Goal: Transaction & Acquisition: Download file/media

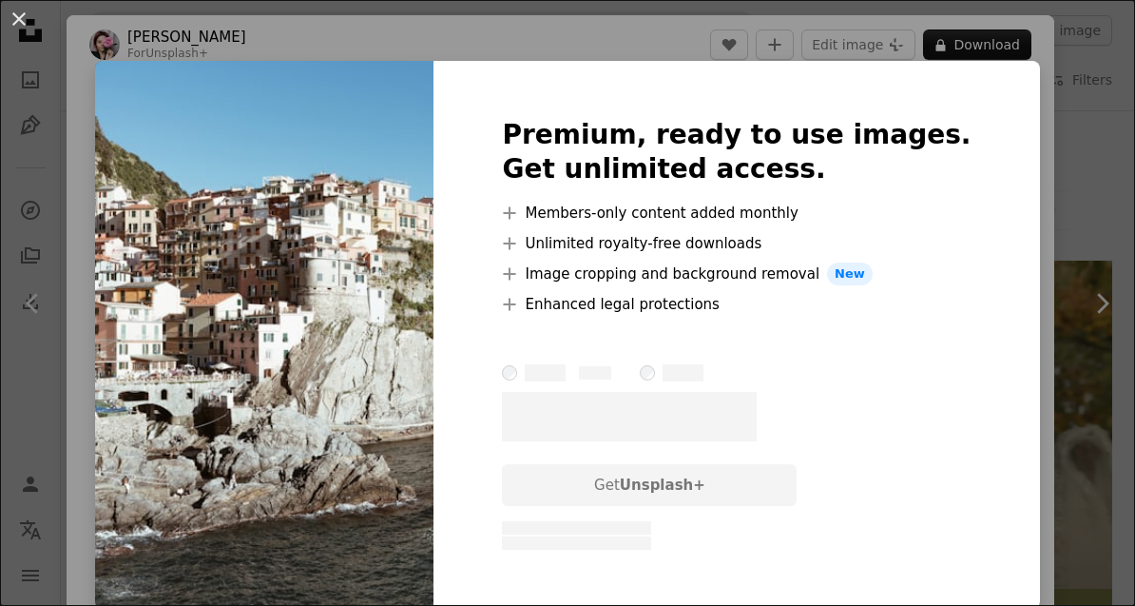
scroll to position [611, 0]
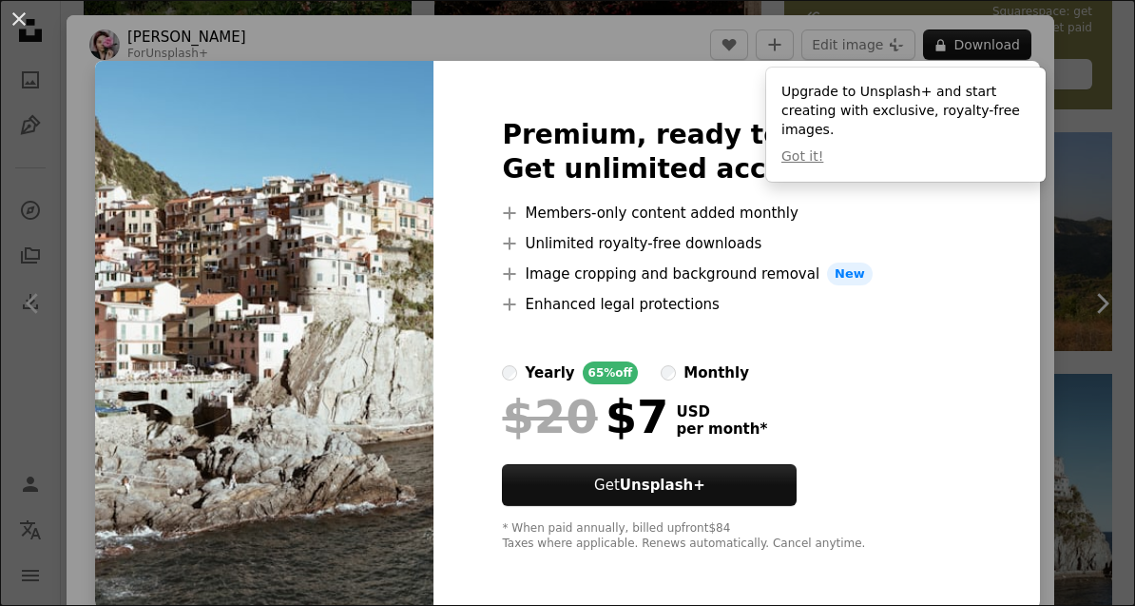
click at [1038, 442] on div "An X shape Premium, ready to use images. Get unlimited access. A plus sign Memb…" at bounding box center [567, 303] width 1135 height 606
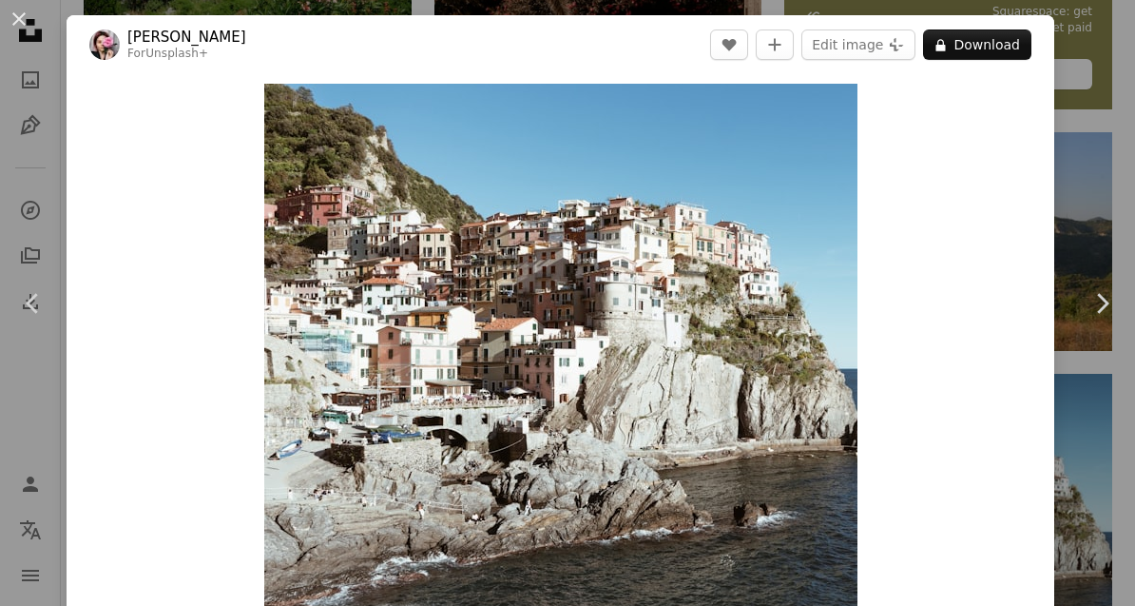
click at [23, 26] on button "An X shape" at bounding box center [19, 19] width 23 height 23
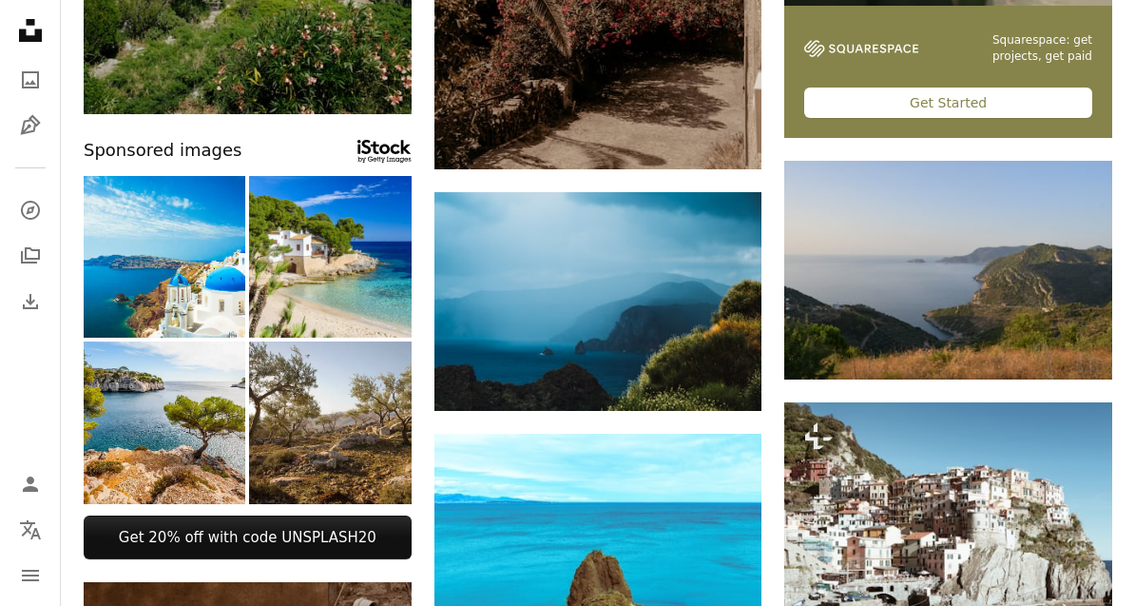
scroll to position [573, 0]
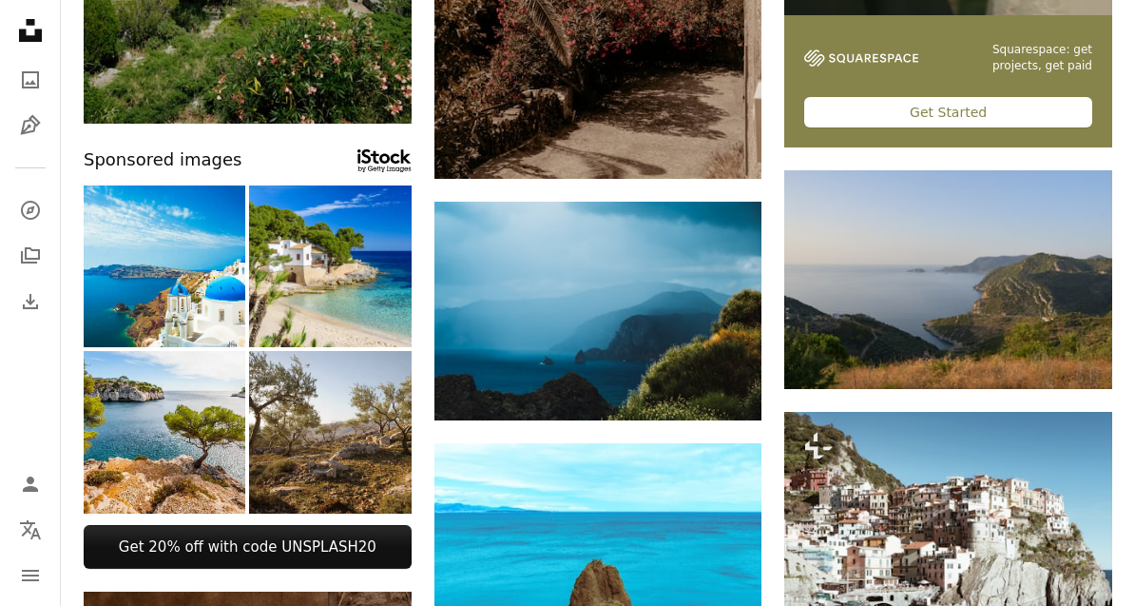
click at [1064, 351] on link "Arrow pointing down" at bounding box center [1074, 354] width 38 height 30
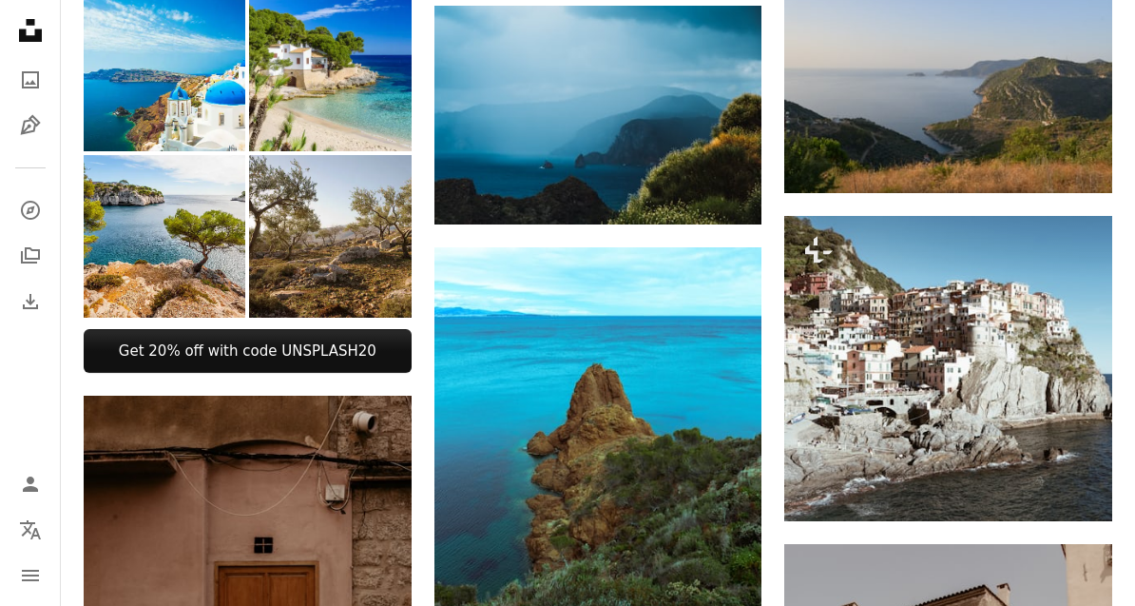
scroll to position [769, 0]
click at [1057, 487] on button "A lock Download" at bounding box center [1040, 487] width 106 height 30
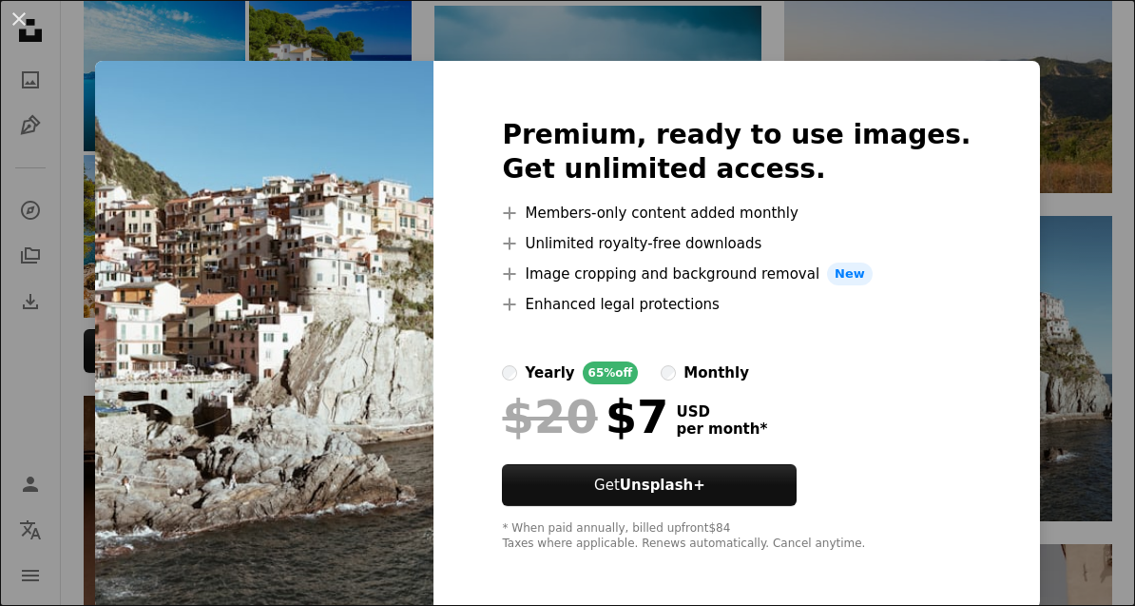
click at [730, 384] on div "monthly" at bounding box center [717, 372] width 66 height 23
click at [1085, 272] on div "An X shape Premium, ready to use images. Get unlimited access. A plus sign Memb…" at bounding box center [567, 303] width 1135 height 606
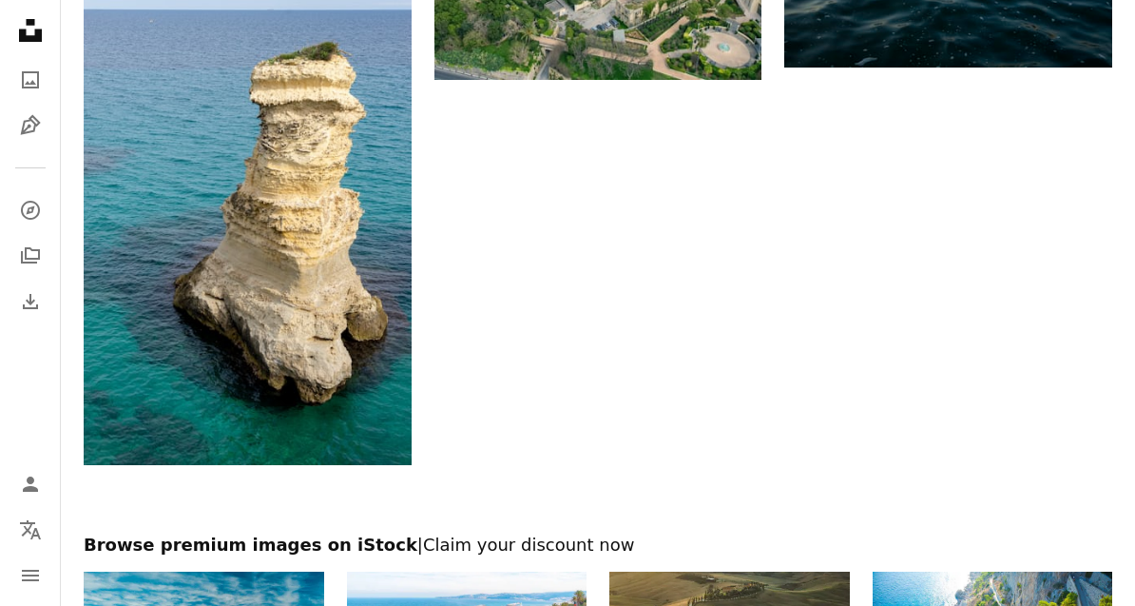
scroll to position [3245, 0]
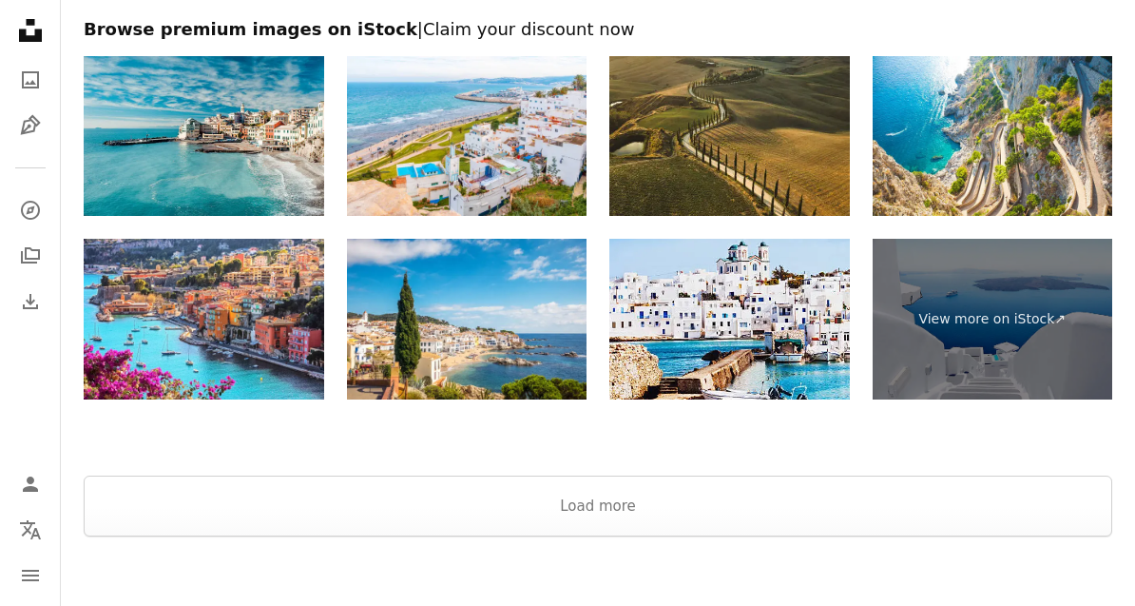
click at [974, 512] on button "Load more" at bounding box center [598, 505] width 1029 height 61
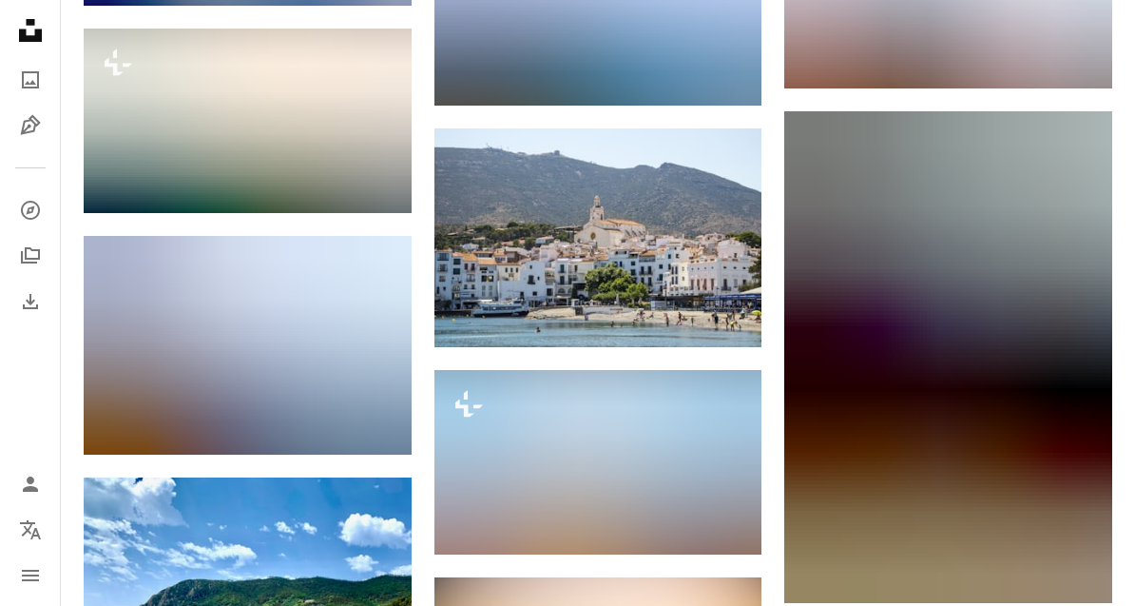
scroll to position [4181, 0]
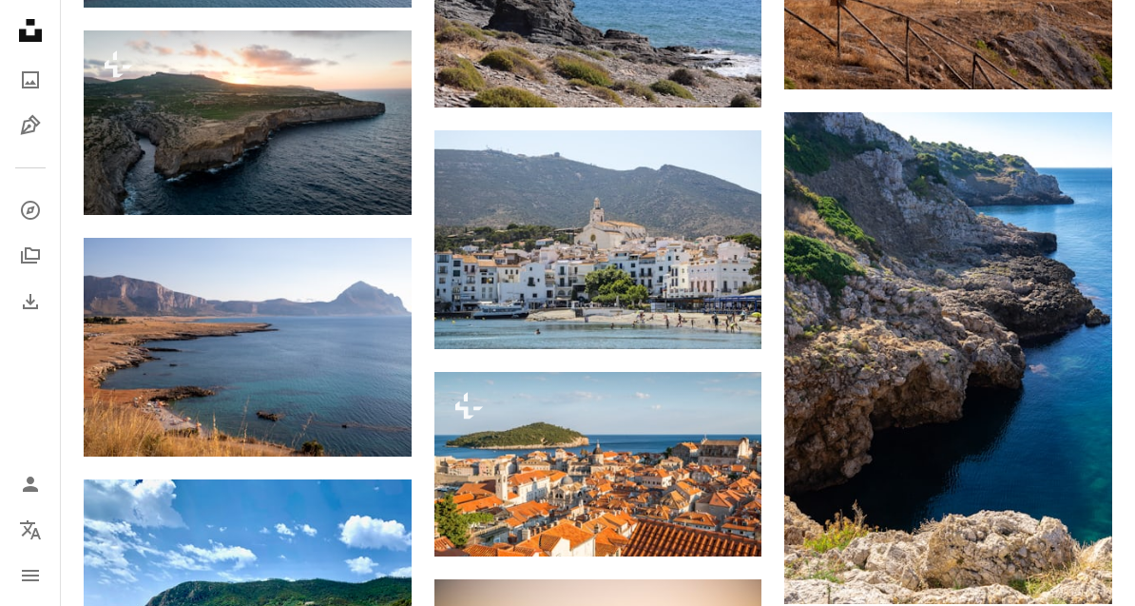
click at [723, 303] on icon "Arrow pointing down" at bounding box center [723, 313] width 15 height 23
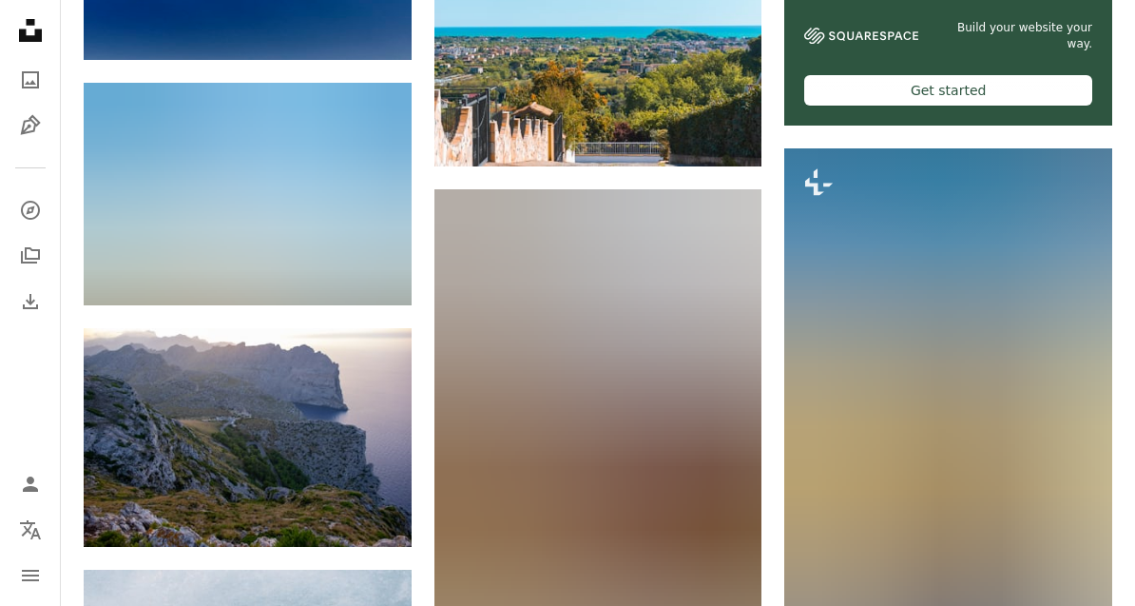
scroll to position [5591, 0]
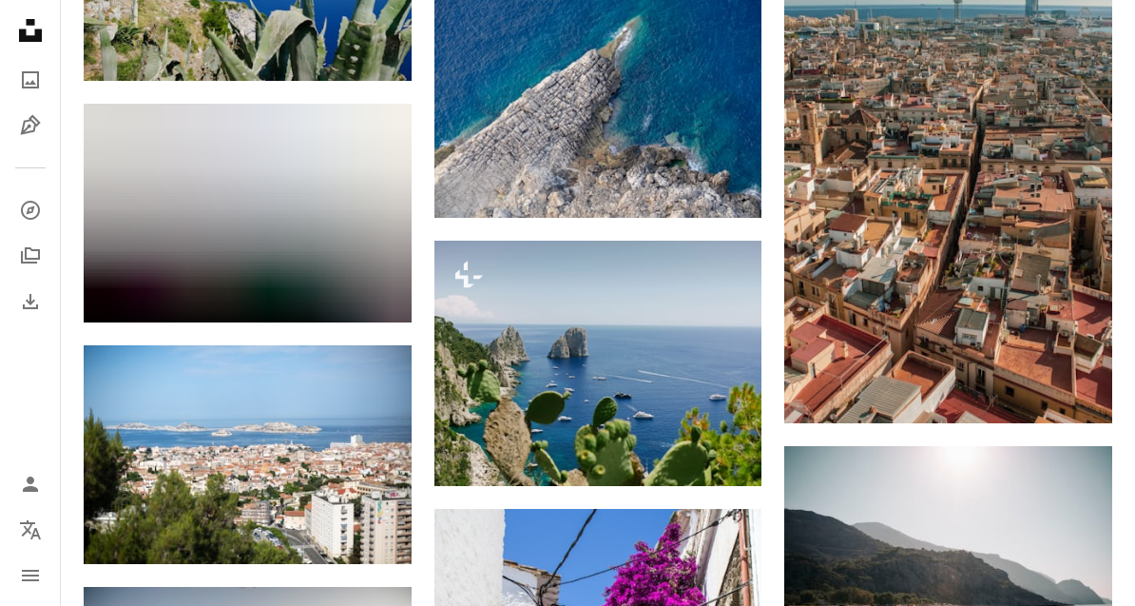
scroll to position [7079, 0]
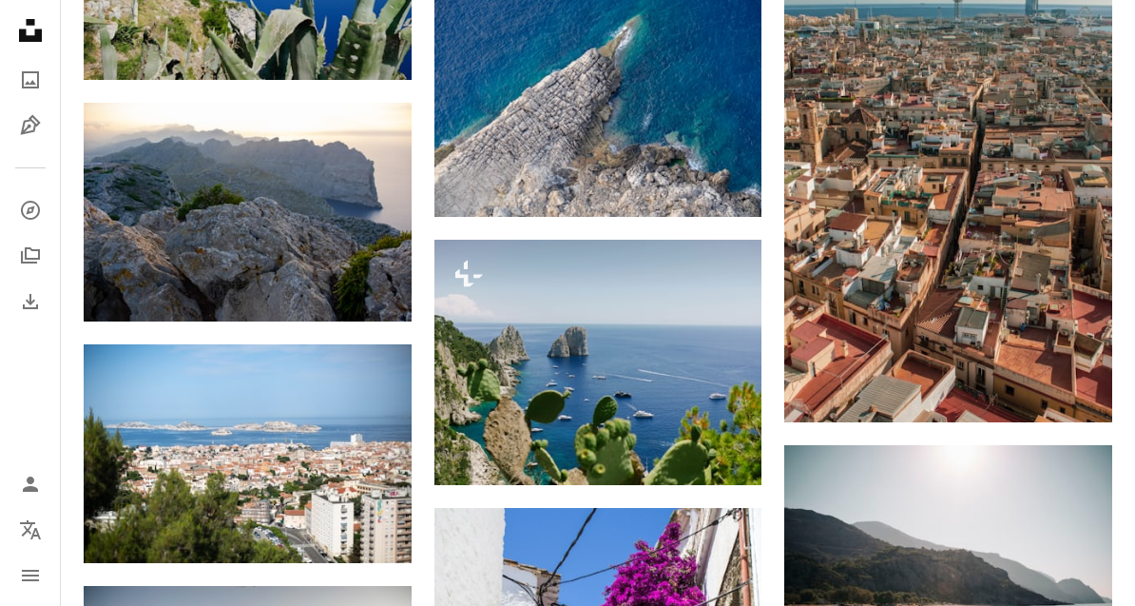
click at [726, 421] on img at bounding box center [599, 363] width 328 height 246
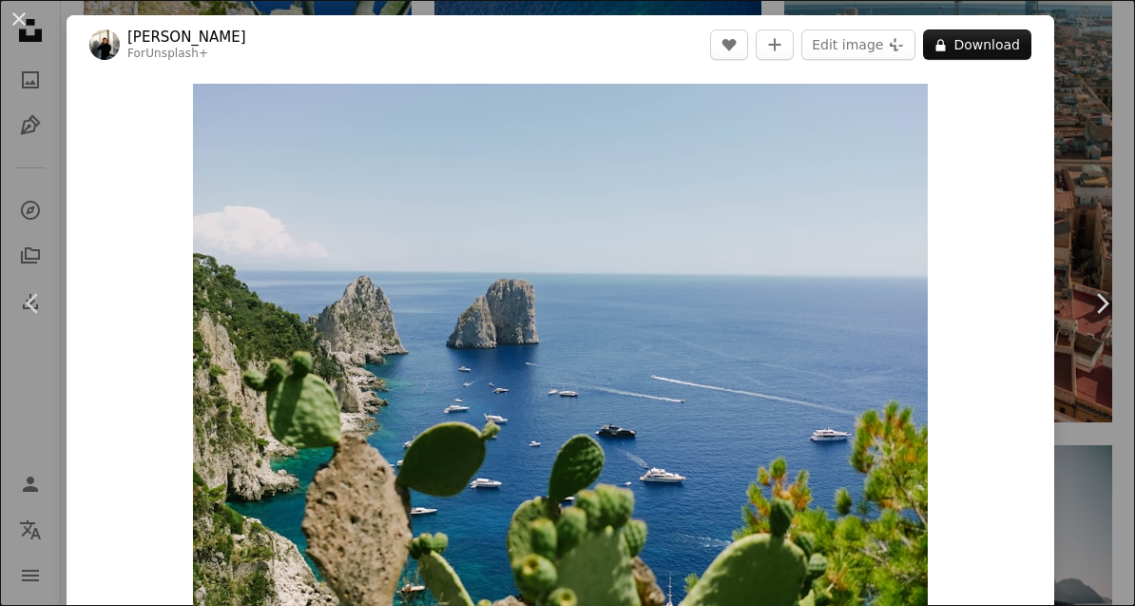
click at [1116, 169] on div "An X shape Chevron left Chevron right [PERSON_NAME] For Unsplash+ A heart A plu…" at bounding box center [567, 303] width 1135 height 606
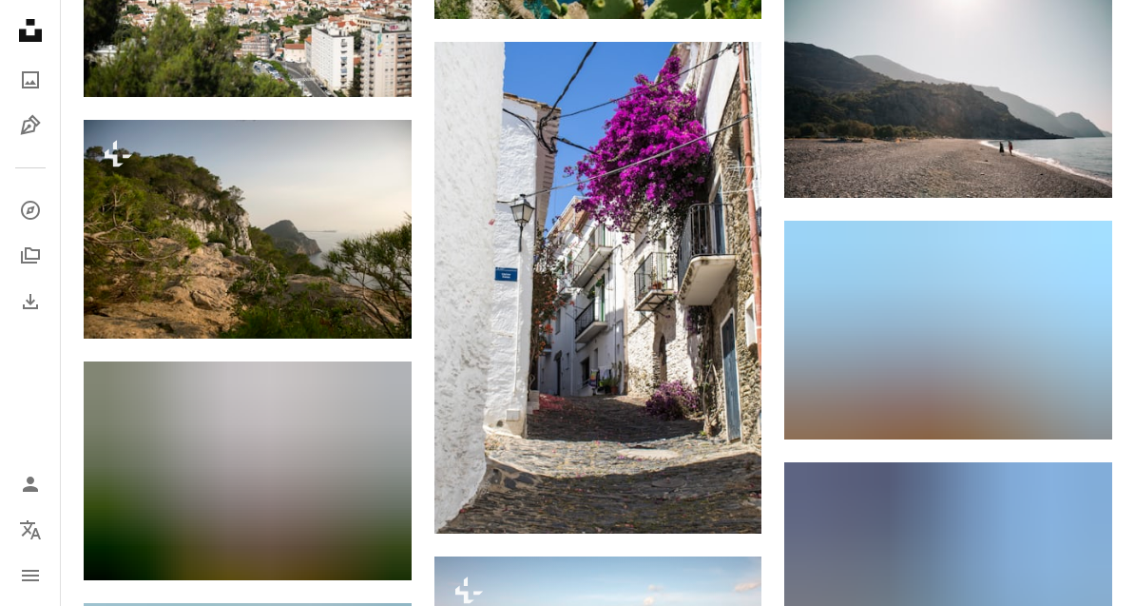
scroll to position [7545, 0]
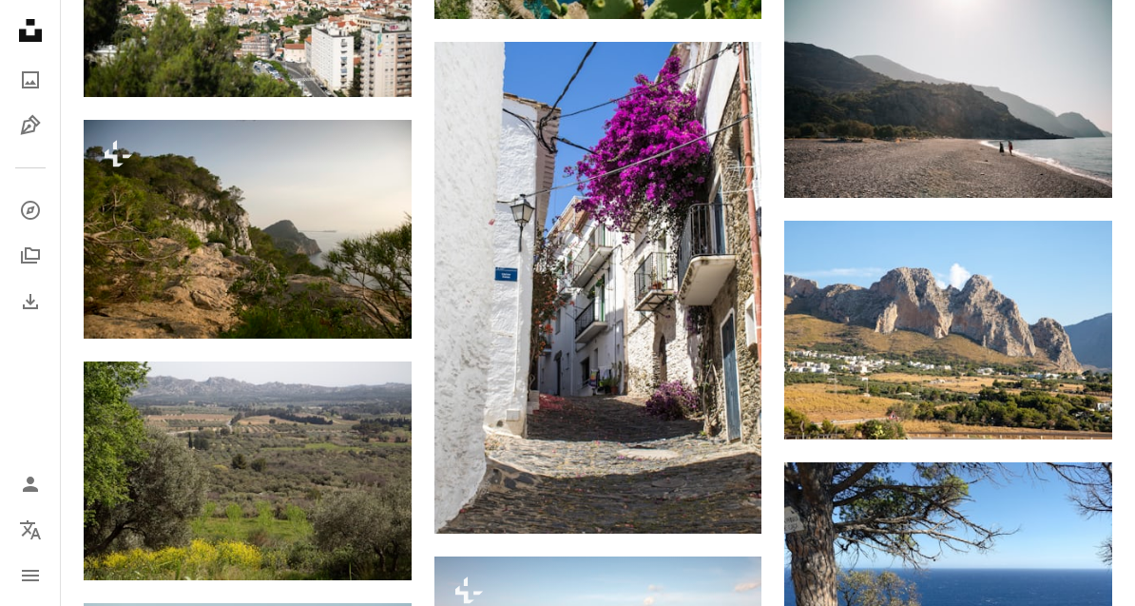
click at [726, 496] on icon "Download" at bounding box center [724, 498] width 12 height 13
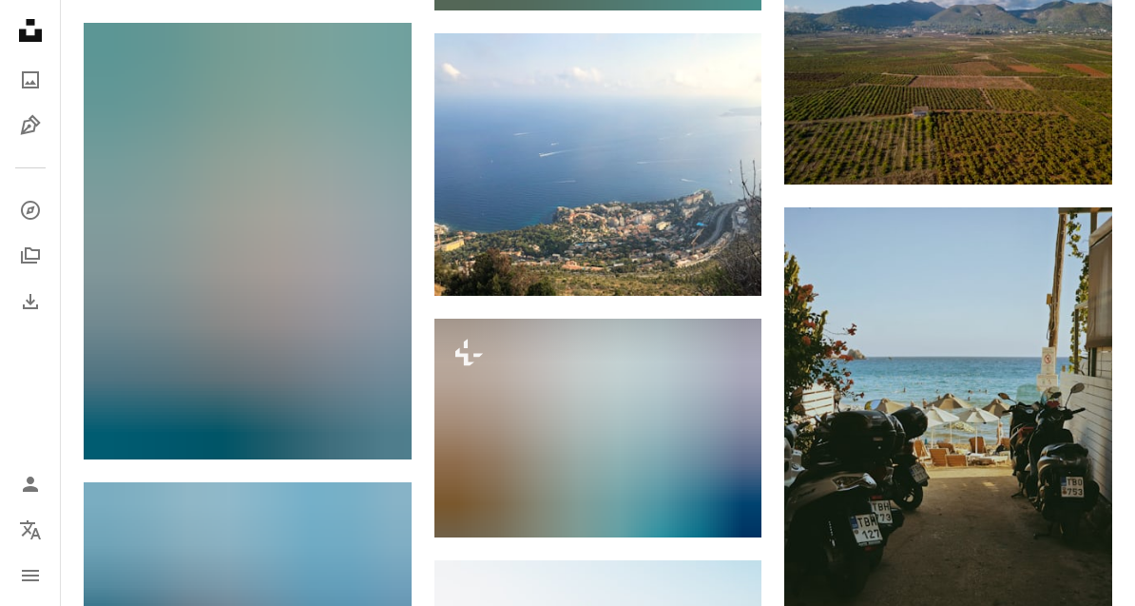
scroll to position [9739, 0]
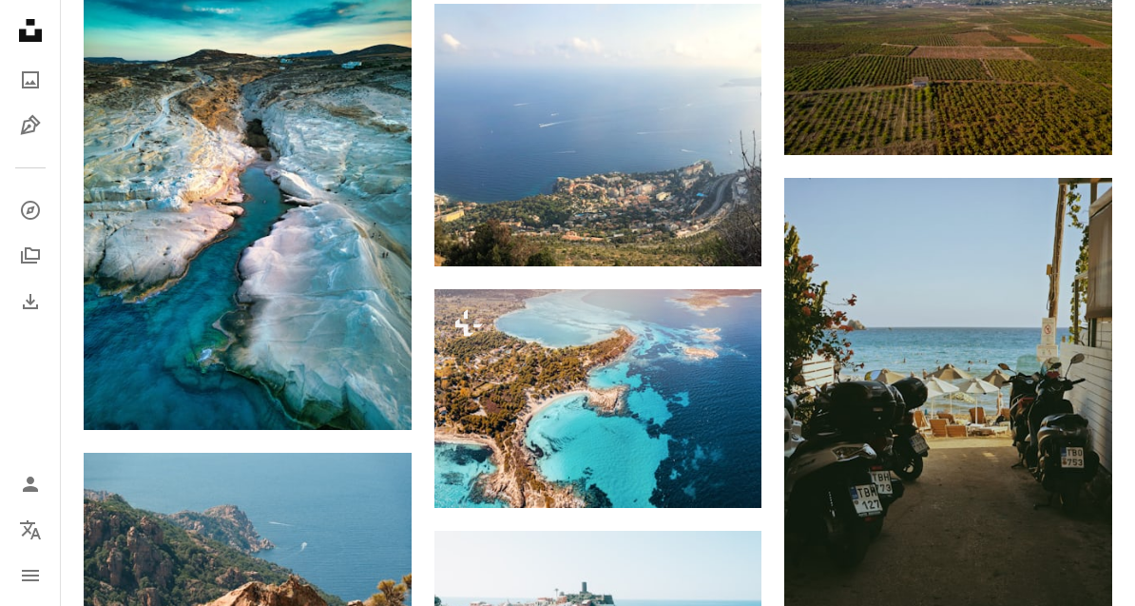
click at [1068, 572] on icon "Arrow pointing down" at bounding box center [1074, 580] width 15 height 23
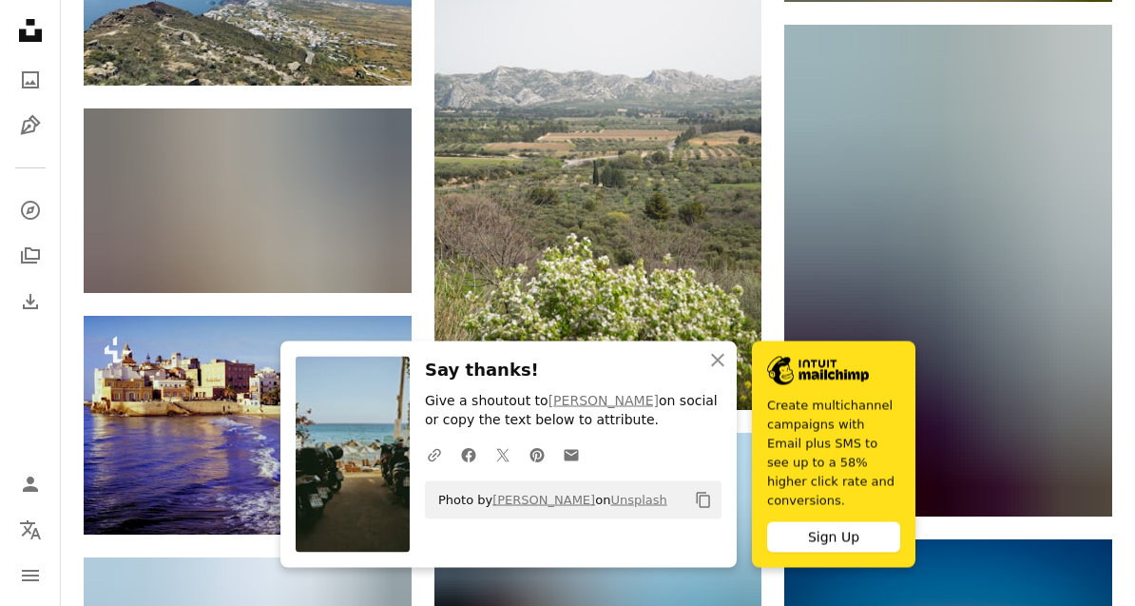
scroll to position [10593, 0]
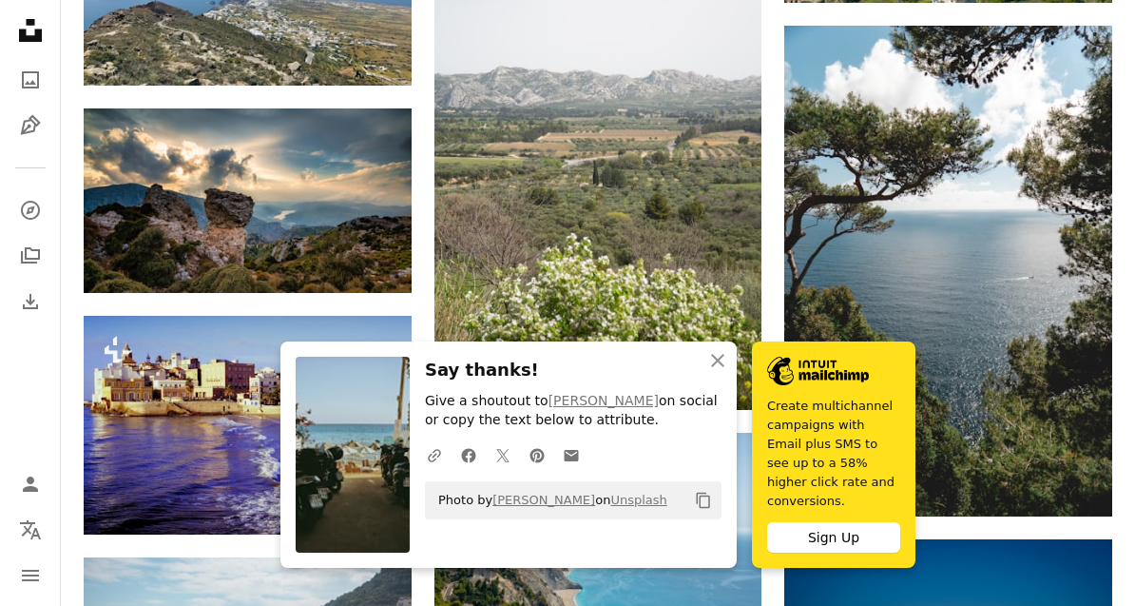
click at [1066, 473] on link "Arrow pointing down" at bounding box center [1074, 482] width 38 height 30
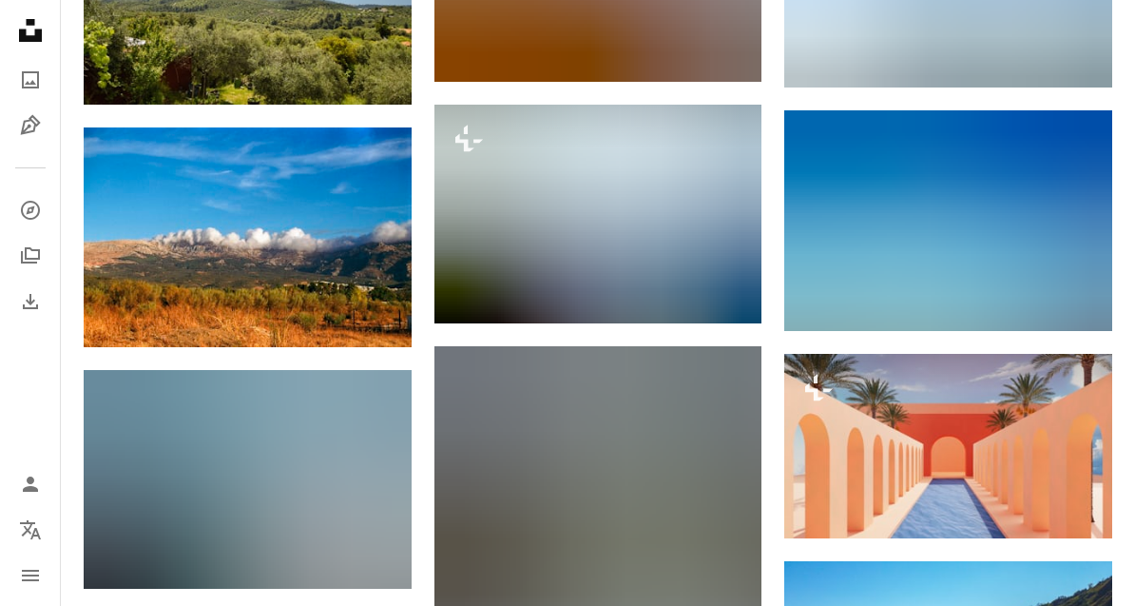
scroll to position [14947, 0]
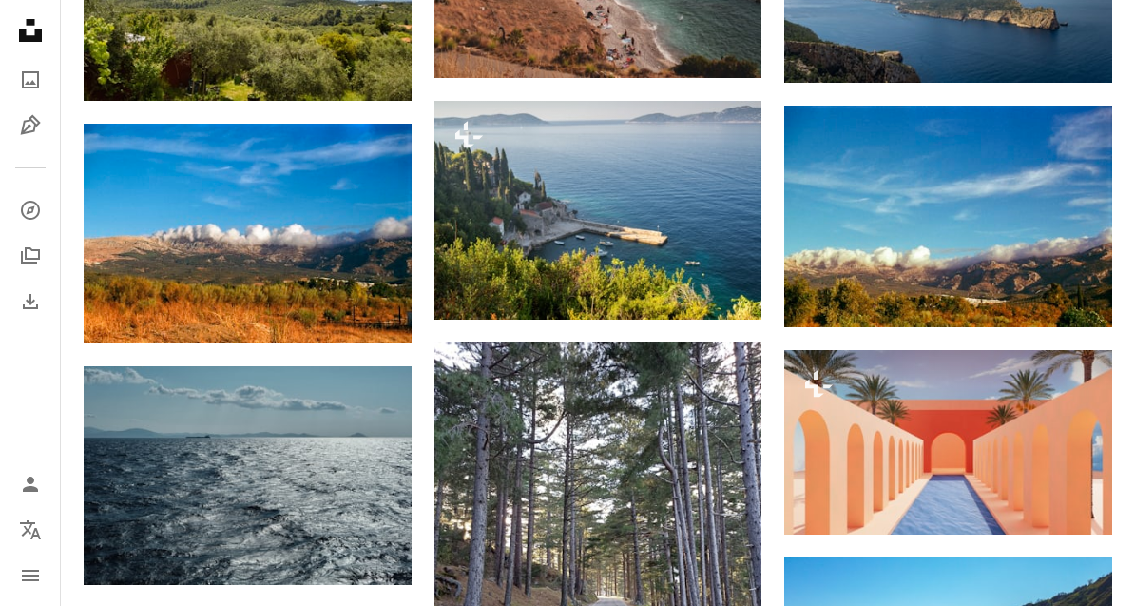
click at [364, 535] on link "Arrow pointing down" at bounding box center [374, 550] width 38 height 30
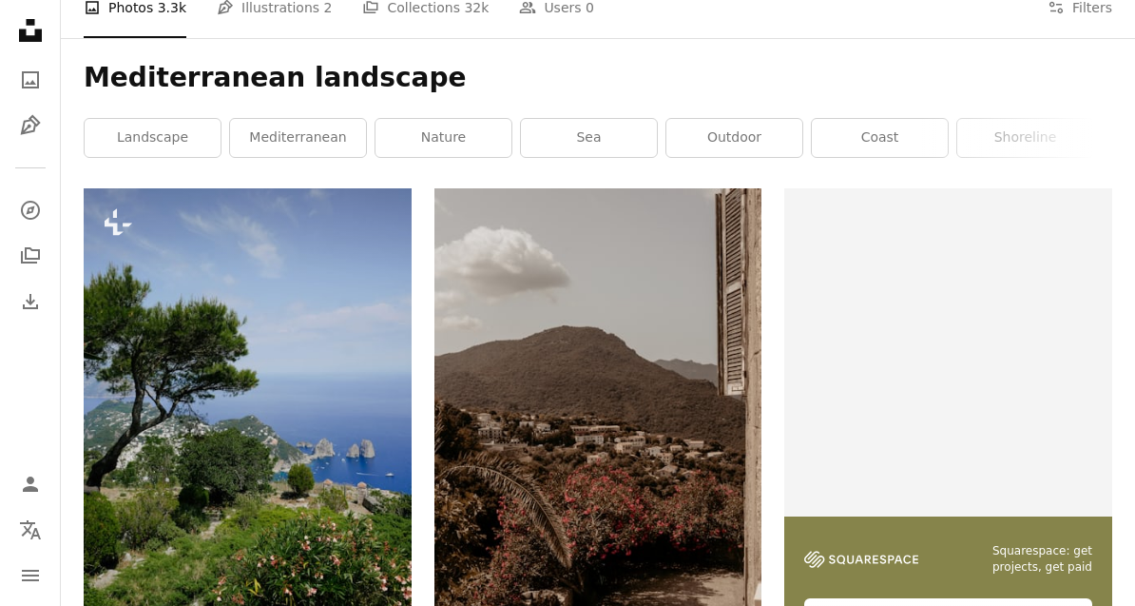
scroll to position [0, 0]
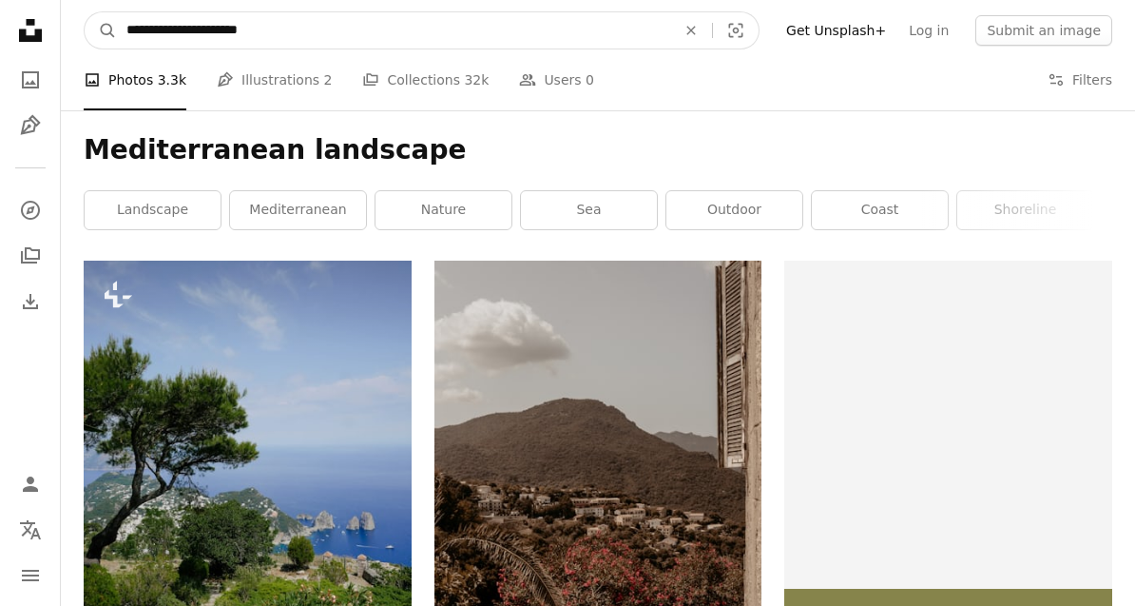
click at [303, 48] on input "**********" at bounding box center [393, 30] width 553 height 36
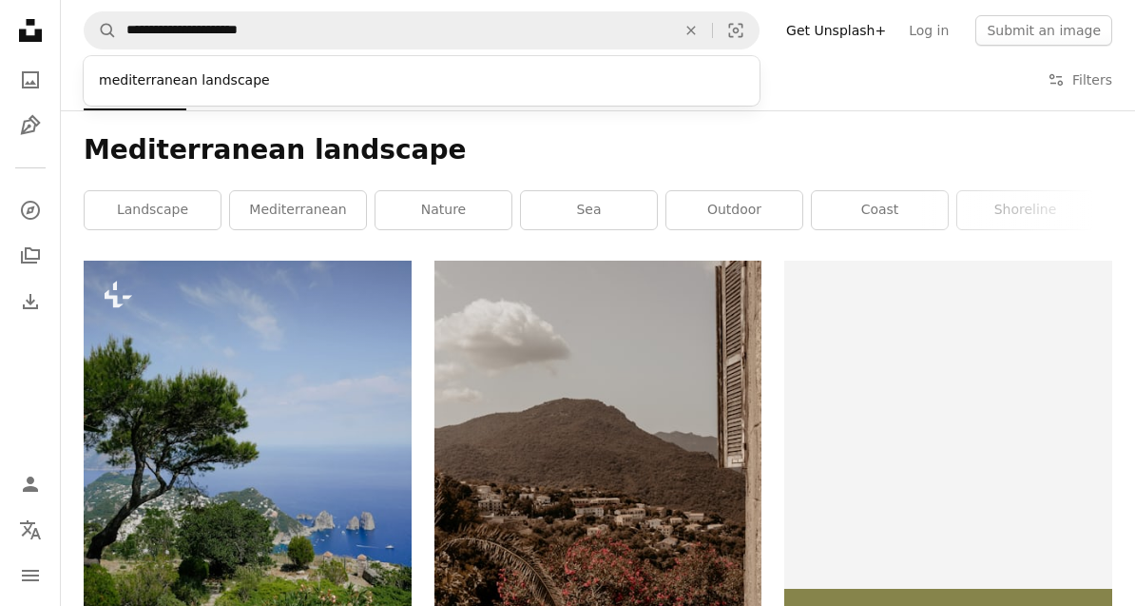
click at [702, 33] on icon "An X shape" at bounding box center [691, 30] width 42 height 15
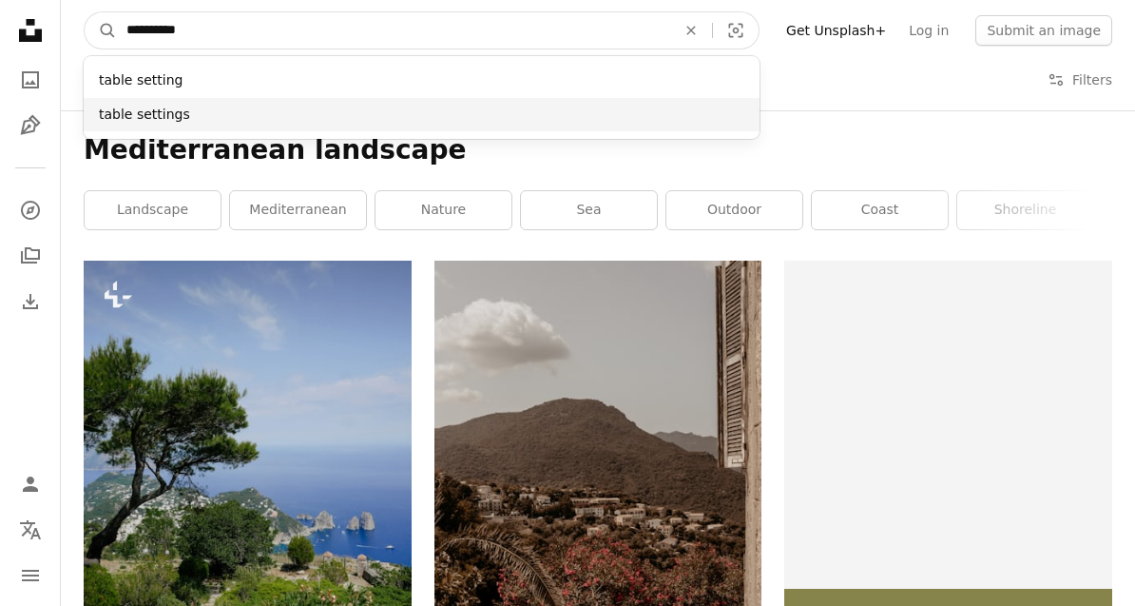
type input "**********"
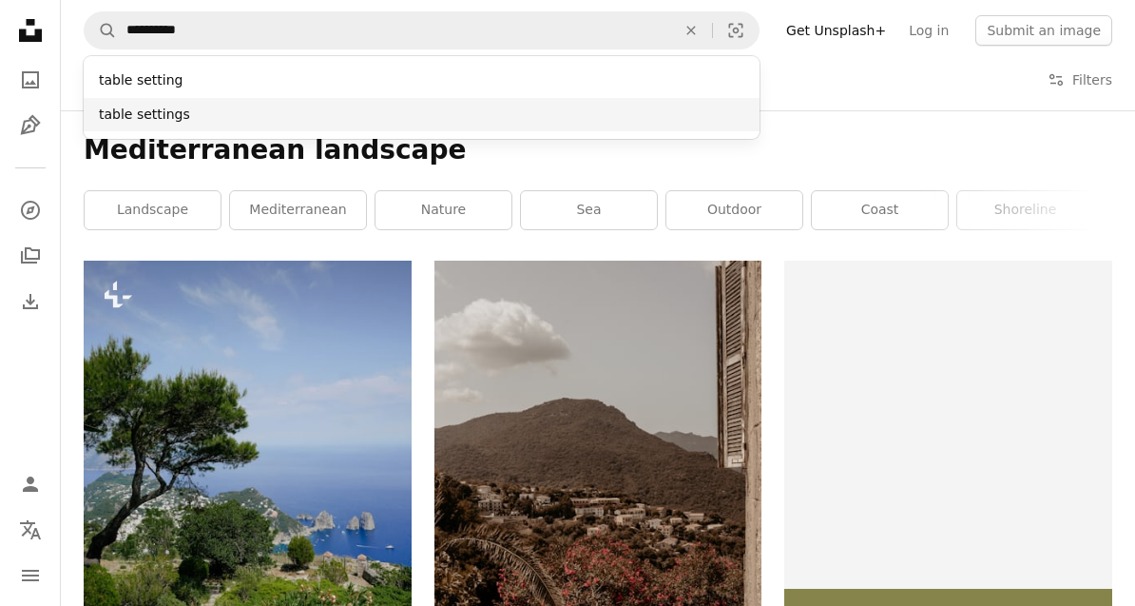
click at [136, 99] on div "table settings" at bounding box center [422, 115] width 676 height 34
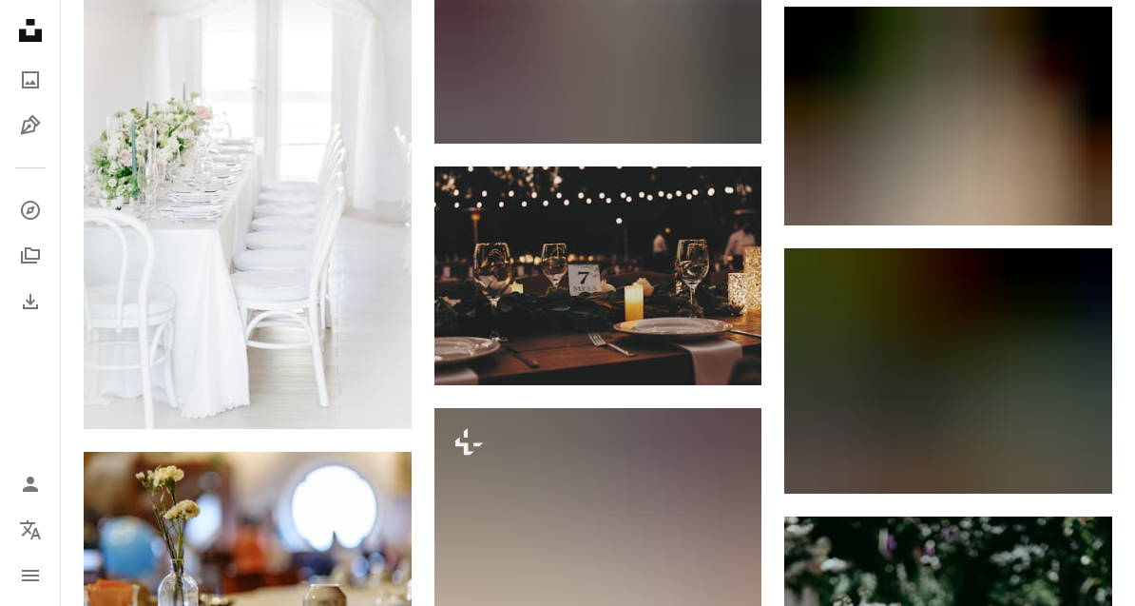
scroll to position [4269, 0]
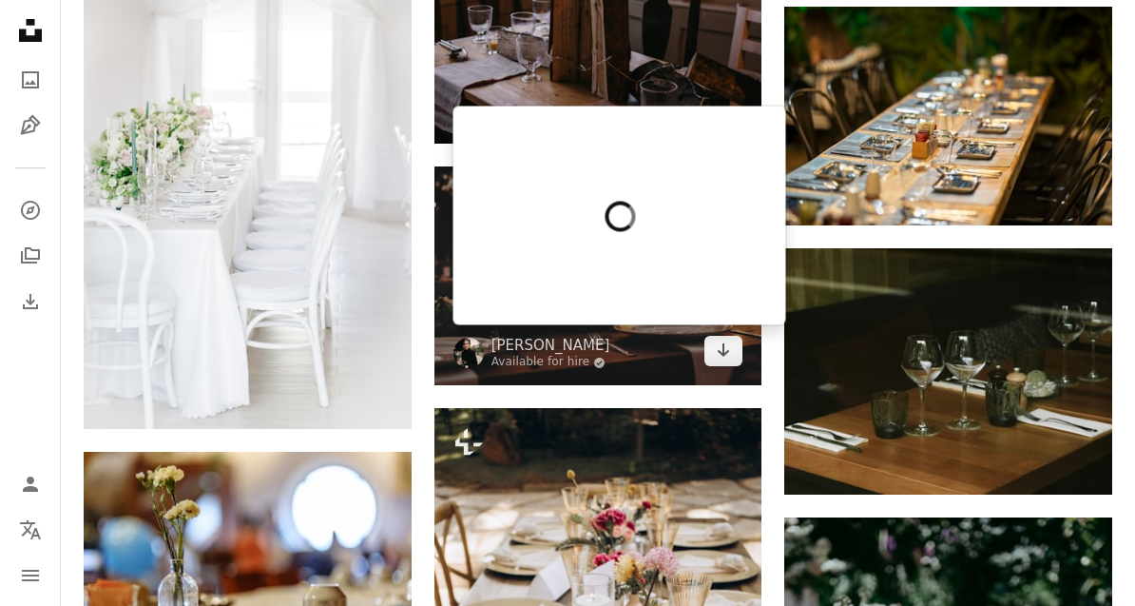
click at [711, 347] on link "Arrow pointing down" at bounding box center [724, 351] width 38 height 30
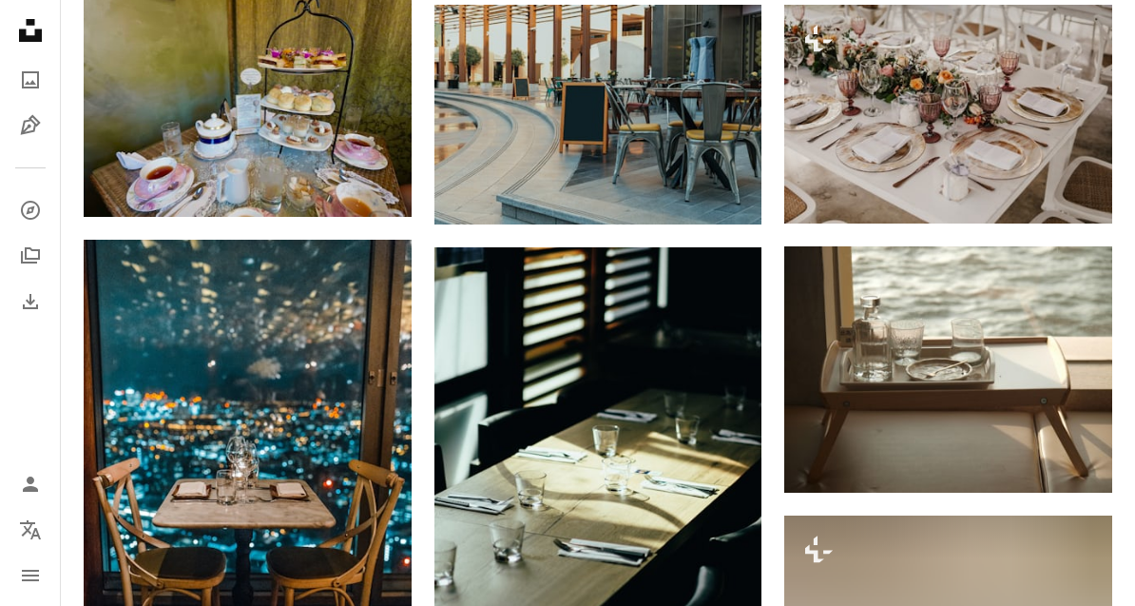
scroll to position [0, 0]
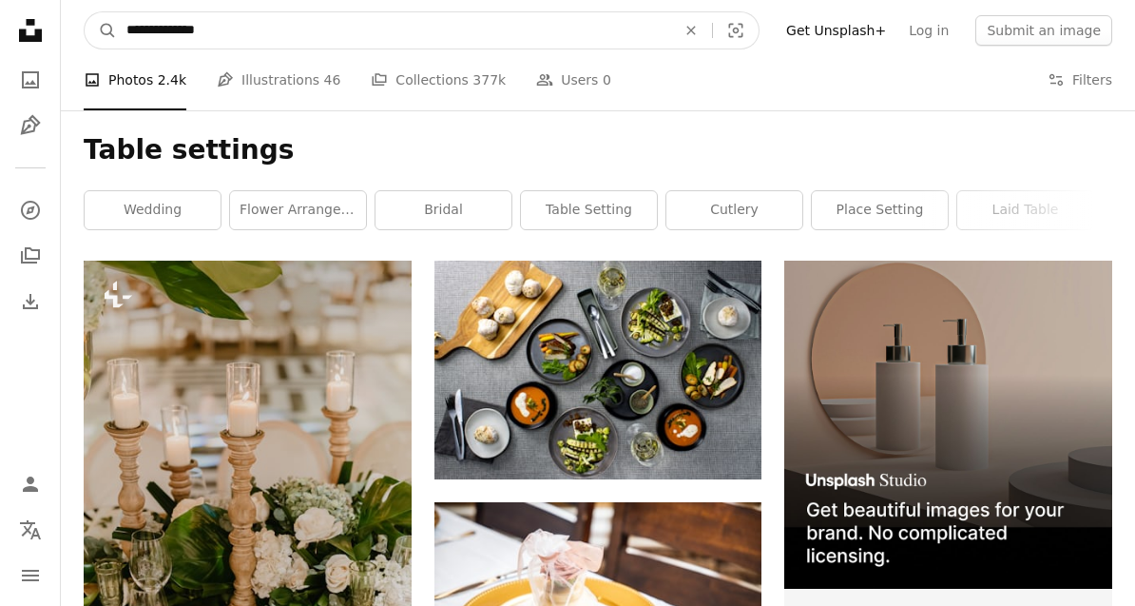
click at [225, 43] on input "**********" at bounding box center [393, 30] width 553 height 36
click at [101, 30] on button "A magnifying glass" at bounding box center [101, 30] width 32 height 36
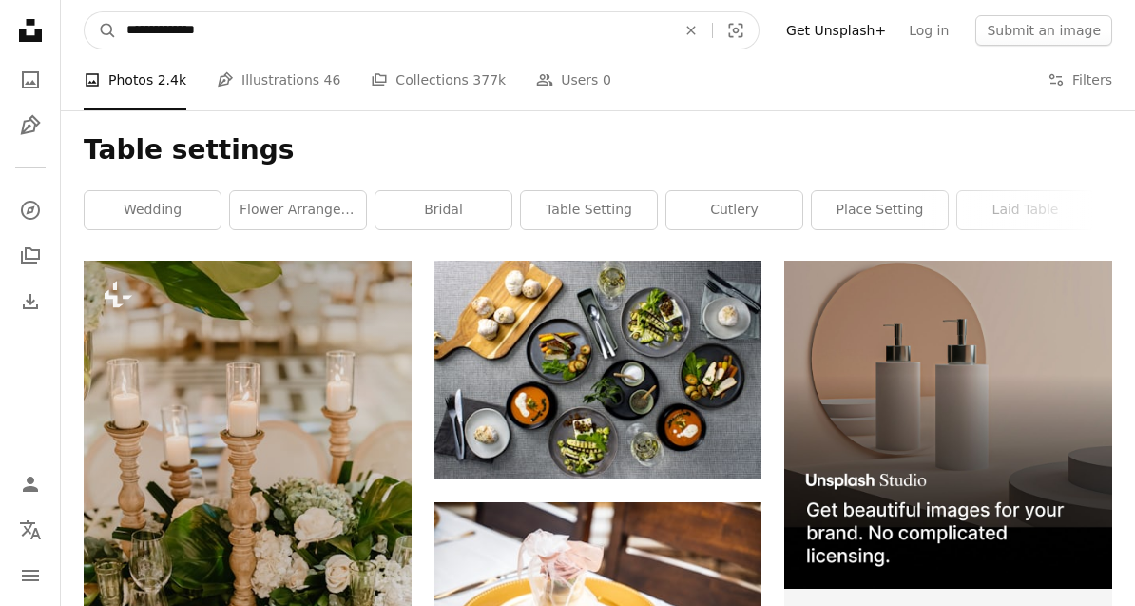
click at [101, 30] on button "A magnifying glass" at bounding box center [101, 30] width 32 height 36
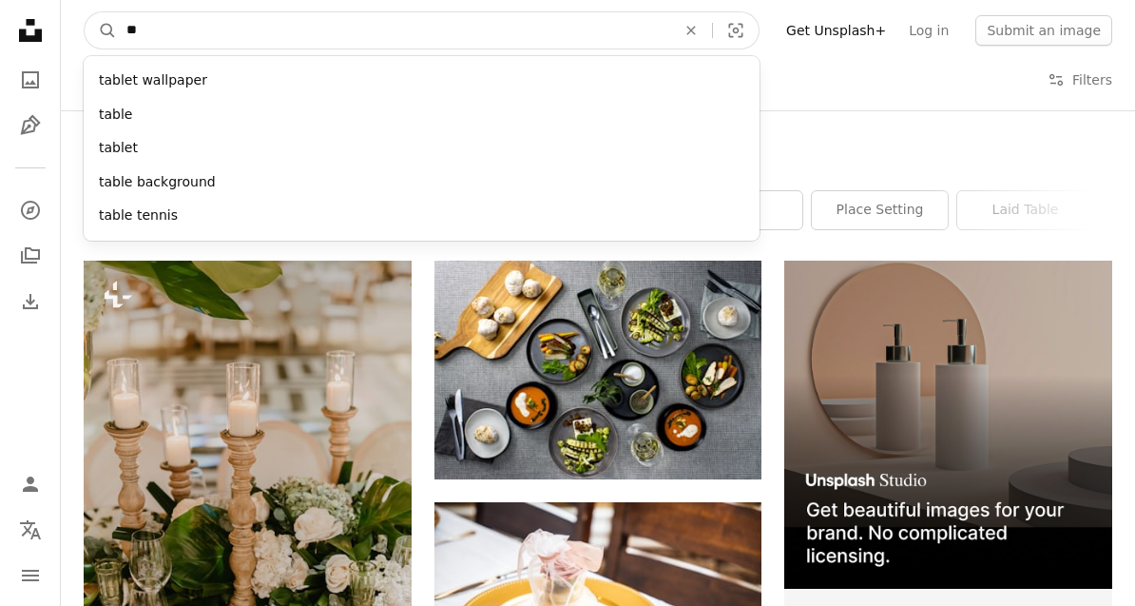
type input "*"
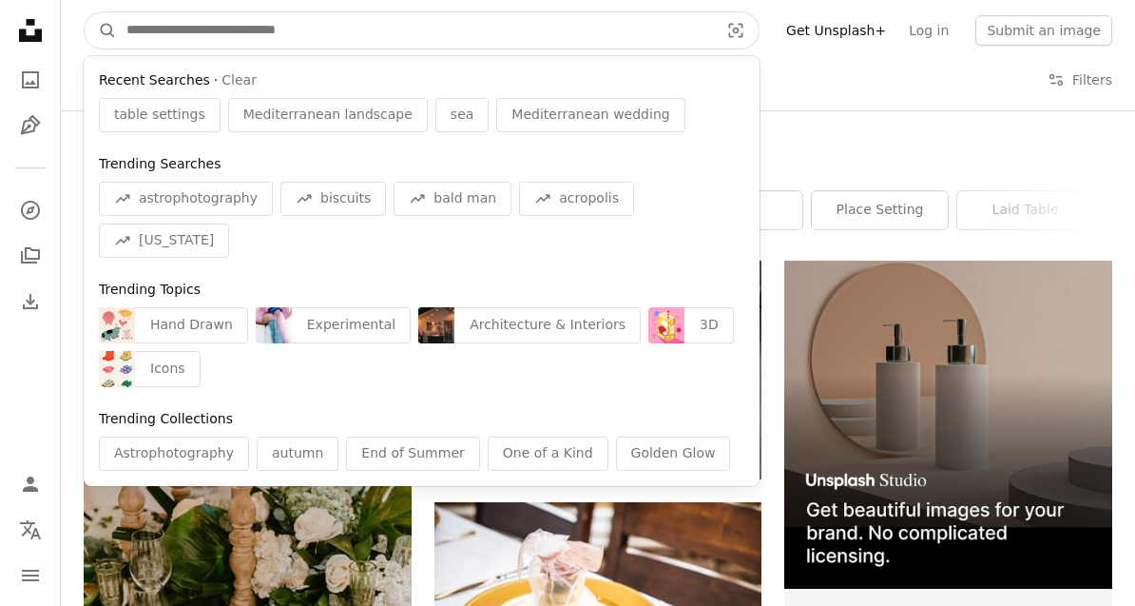
click at [101, 30] on button "A magnifying glass" at bounding box center [101, 30] width 32 height 36
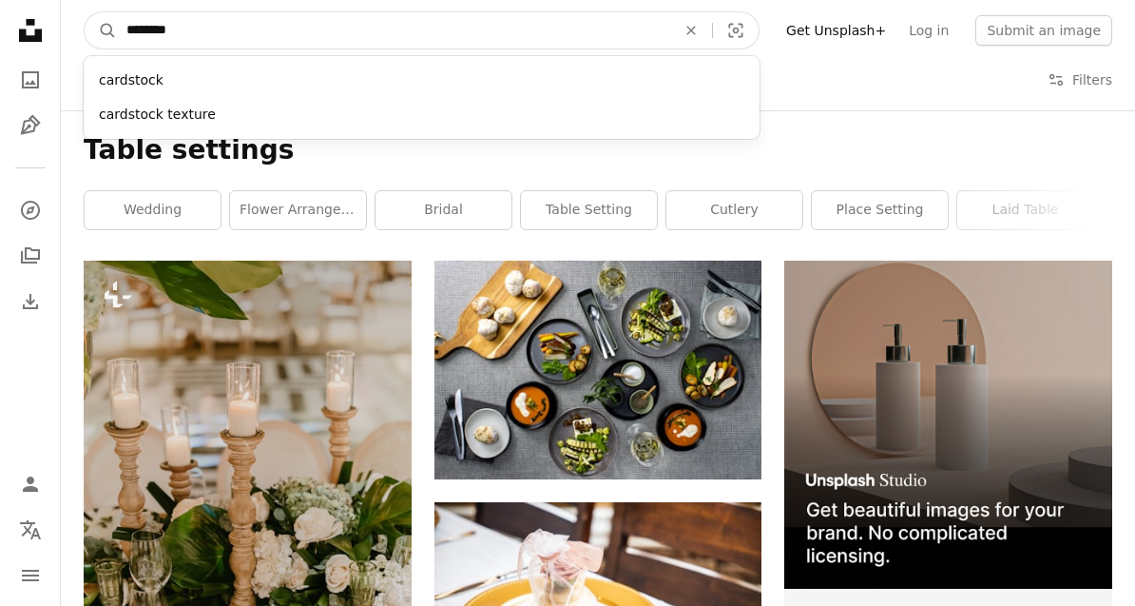
type input "*********"
click at [101, 30] on button "A magnifying glass" at bounding box center [101, 30] width 32 height 36
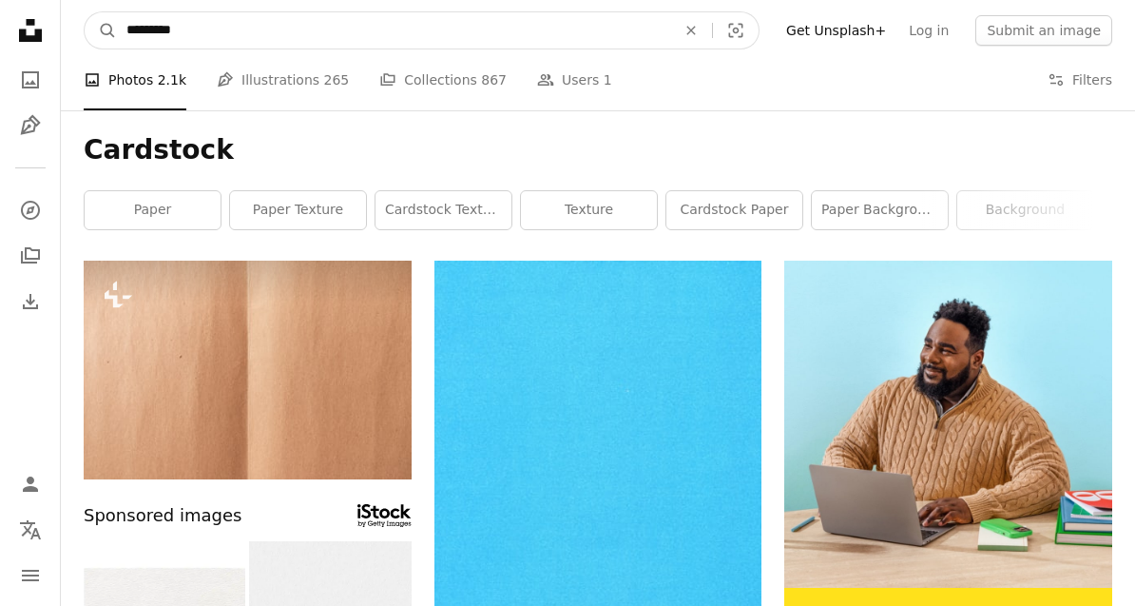
click at [216, 37] on input "*********" at bounding box center [393, 30] width 553 height 36
type input "**********"
click at [101, 30] on button "A magnifying glass" at bounding box center [101, 30] width 32 height 36
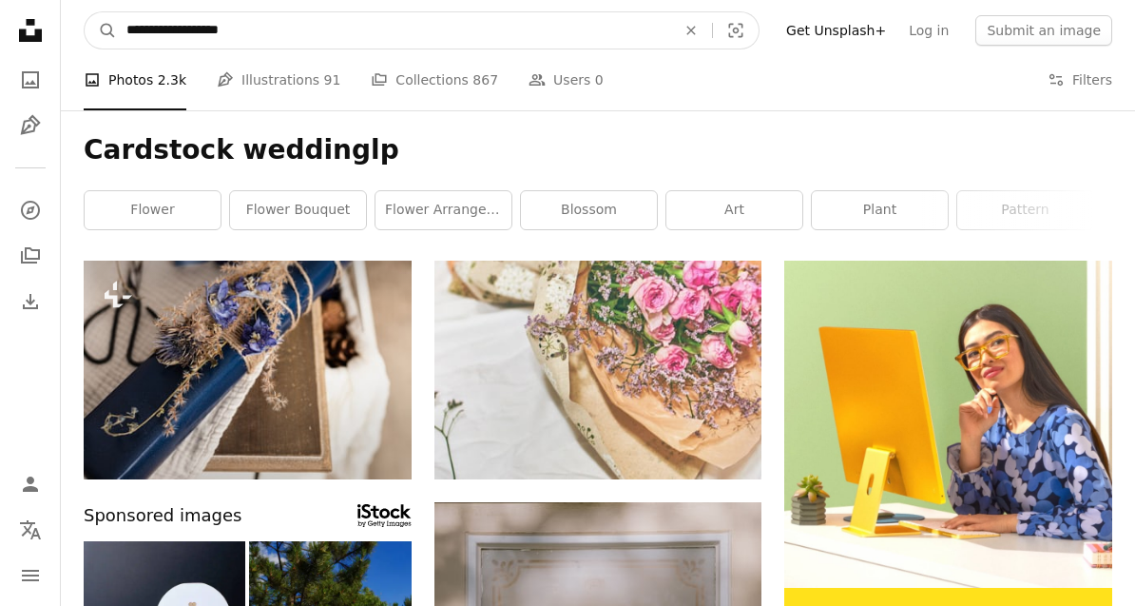
click at [304, 34] on input "**********" at bounding box center [393, 30] width 553 height 36
type input "*"
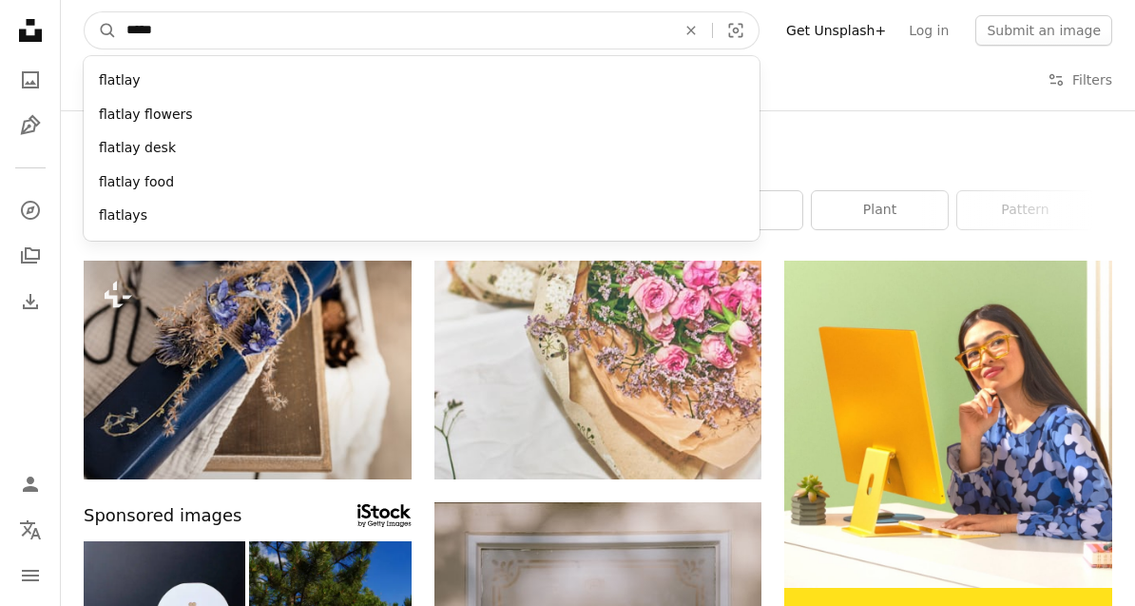
type input "*****"
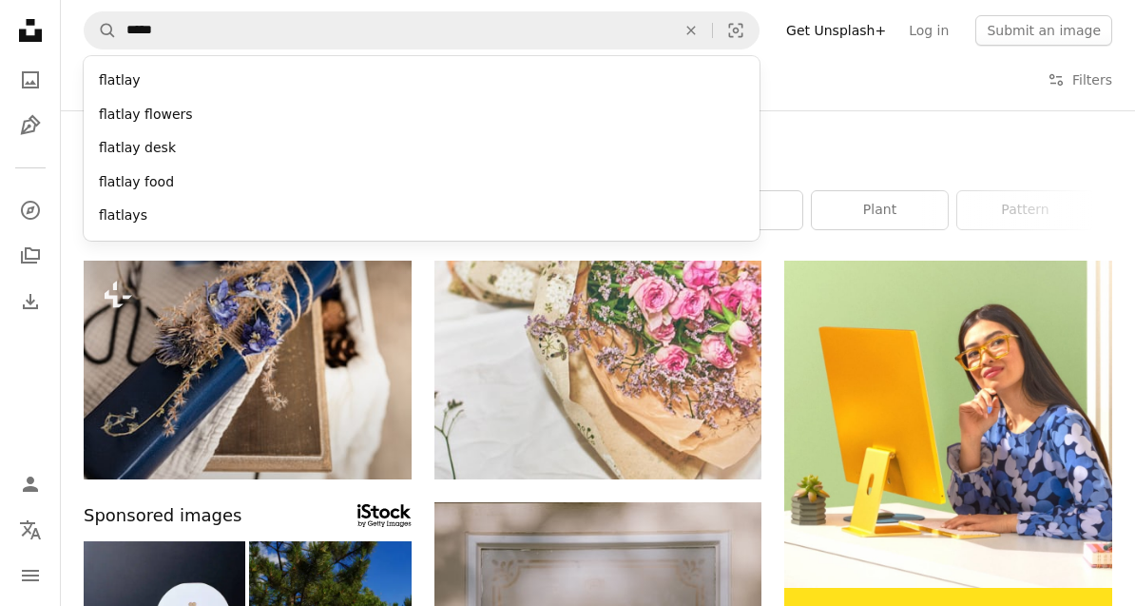
click at [118, 83] on div "flatlay" at bounding box center [422, 81] width 676 height 34
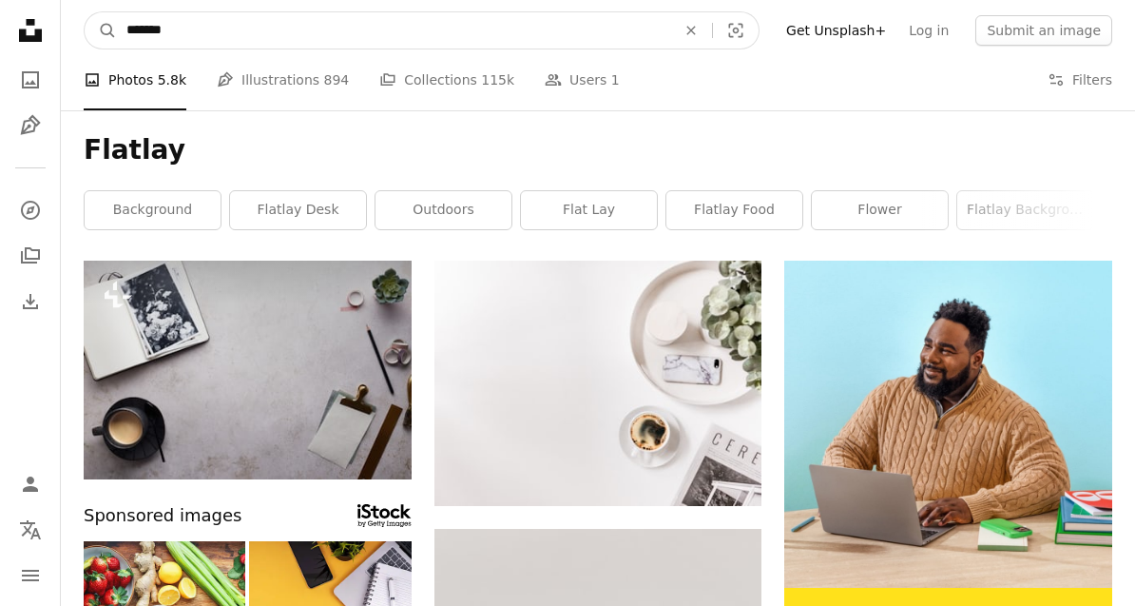
click at [191, 39] on input "*******" at bounding box center [393, 30] width 553 height 36
type input "**********"
click at [101, 30] on button "A magnifying glass" at bounding box center [101, 30] width 32 height 36
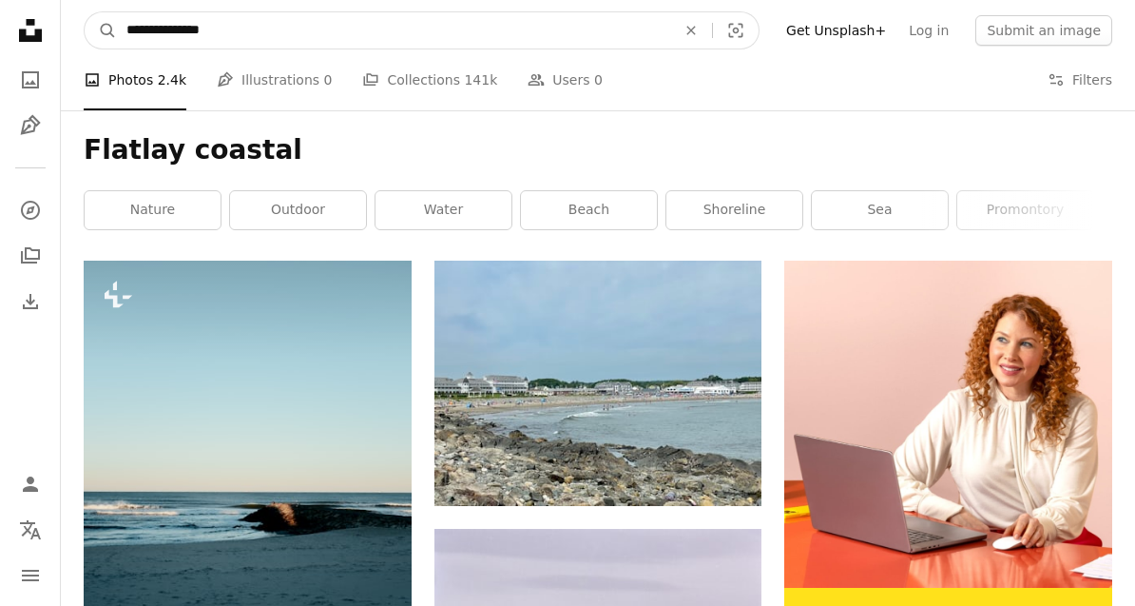
click at [450, 18] on input "**********" at bounding box center [393, 30] width 553 height 36
click at [533, 36] on input "**********" at bounding box center [393, 30] width 553 height 36
type input "*******"
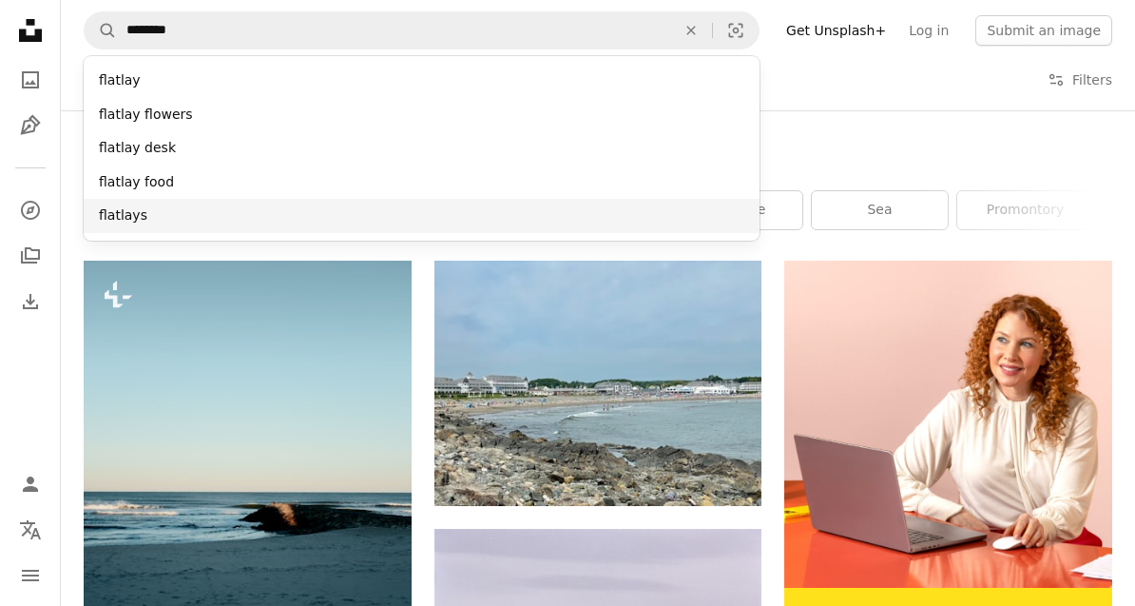
click at [150, 206] on div "flatlays" at bounding box center [422, 216] width 676 height 34
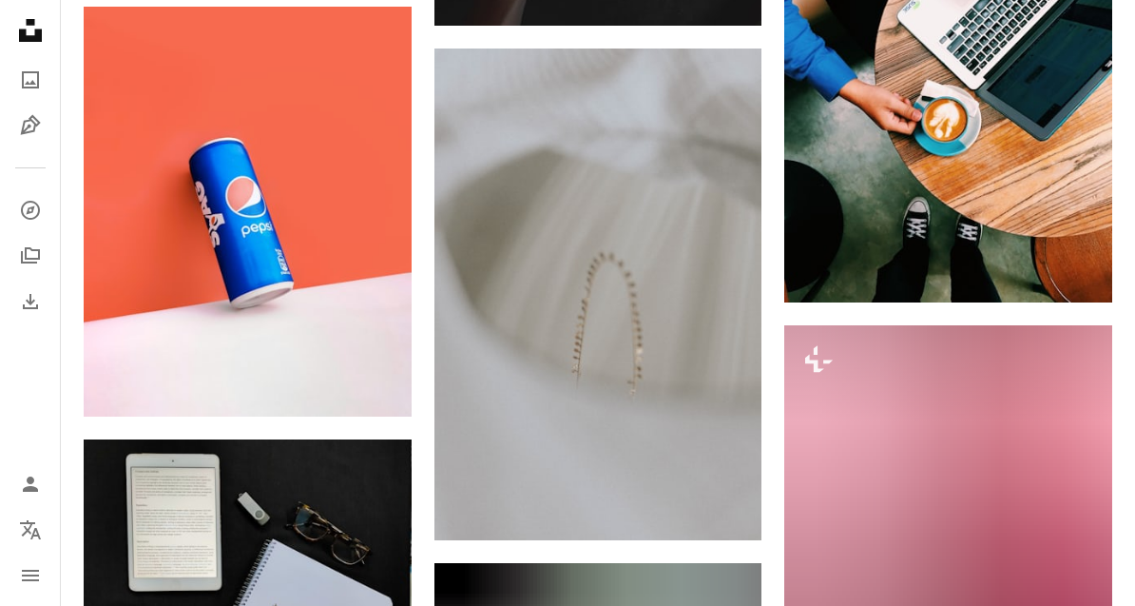
scroll to position [2371, 0]
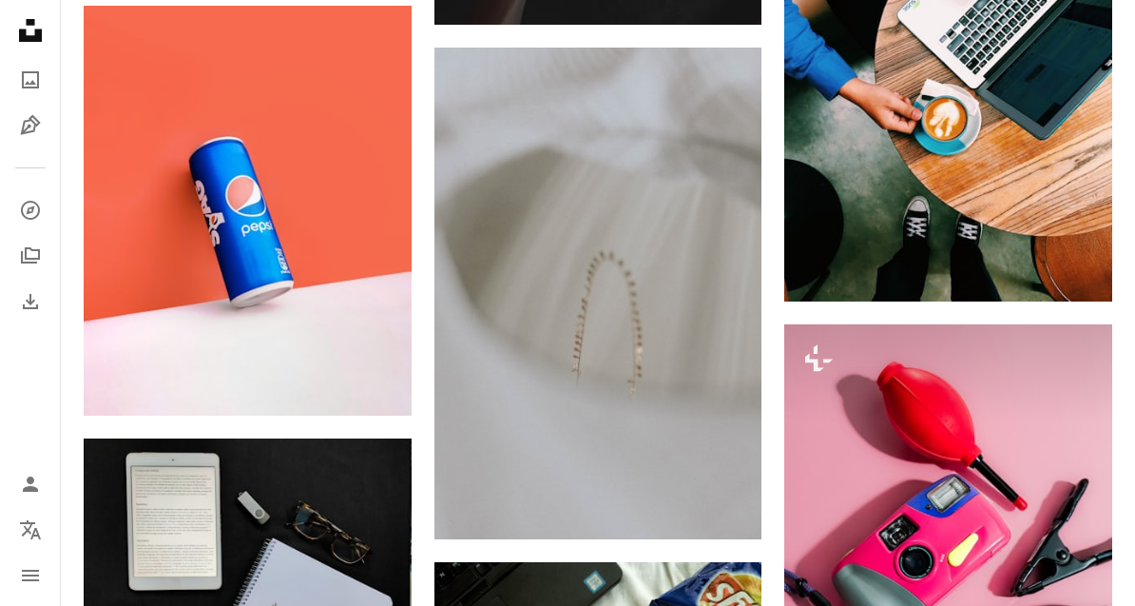
click at [715, 510] on link "Arrow pointing down" at bounding box center [724, 505] width 38 height 30
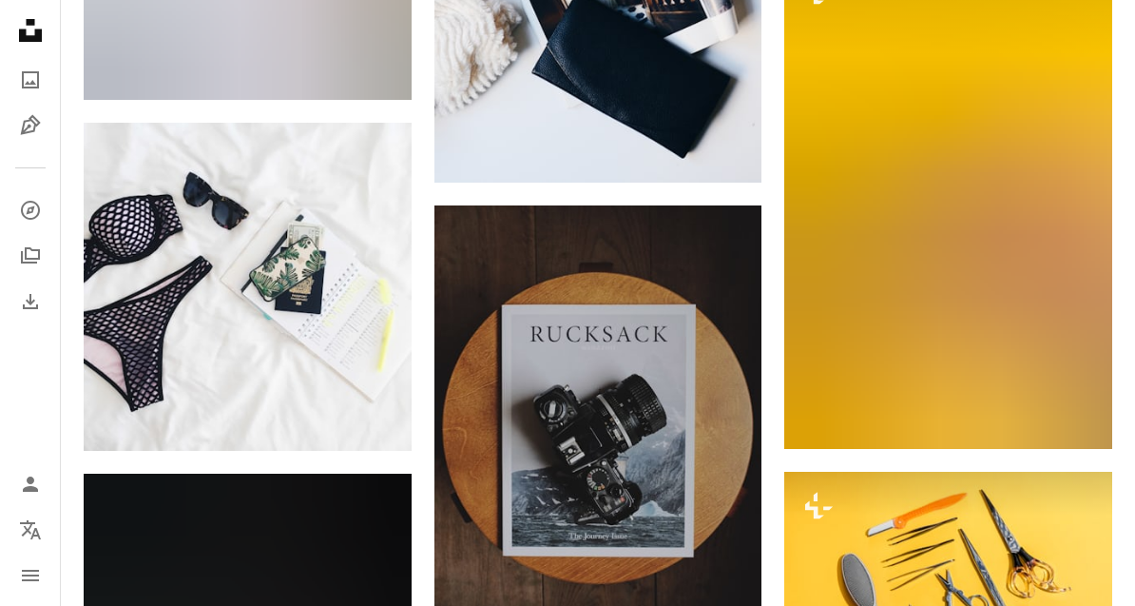
scroll to position [6376, 0]
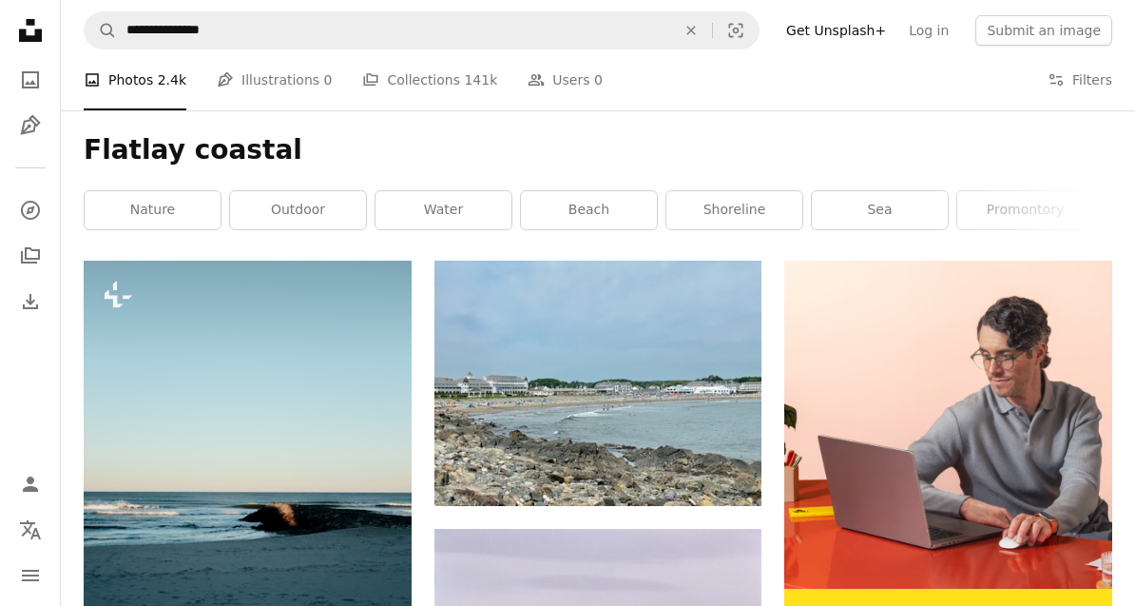
click at [714, 459] on link "Arrow pointing down" at bounding box center [724, 471] width 38 height 30
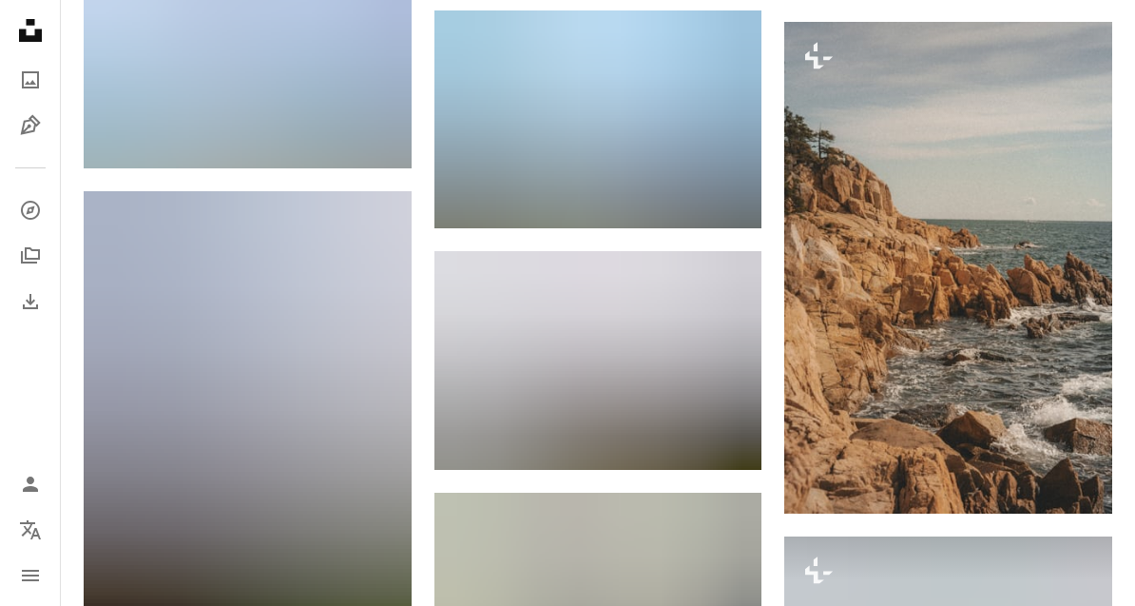
scroll to position [3027, 0]
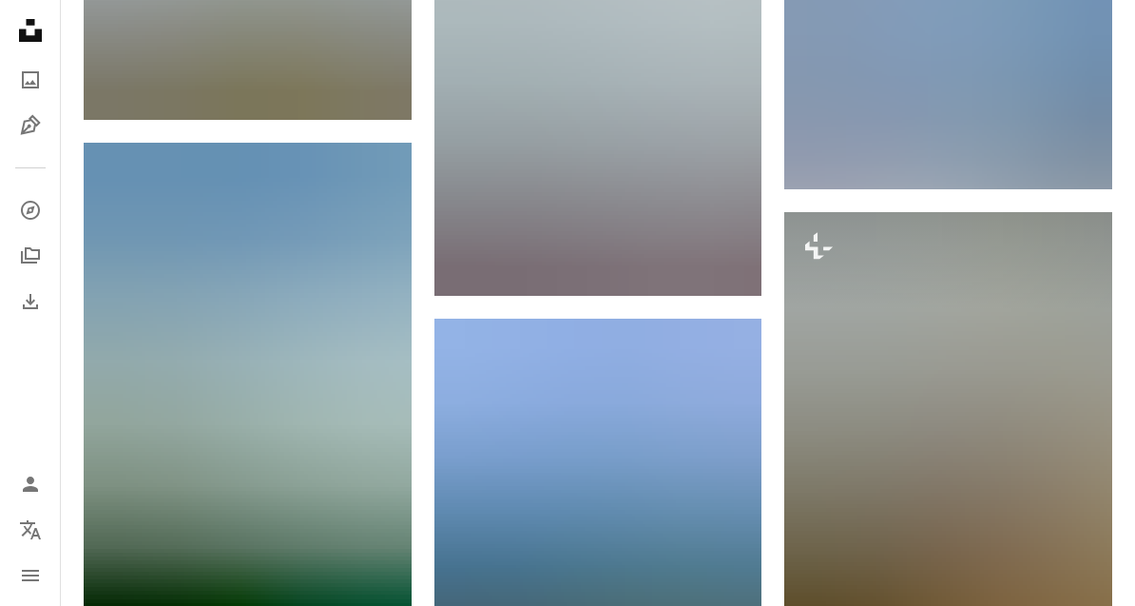
scroll to position [4428, 0]
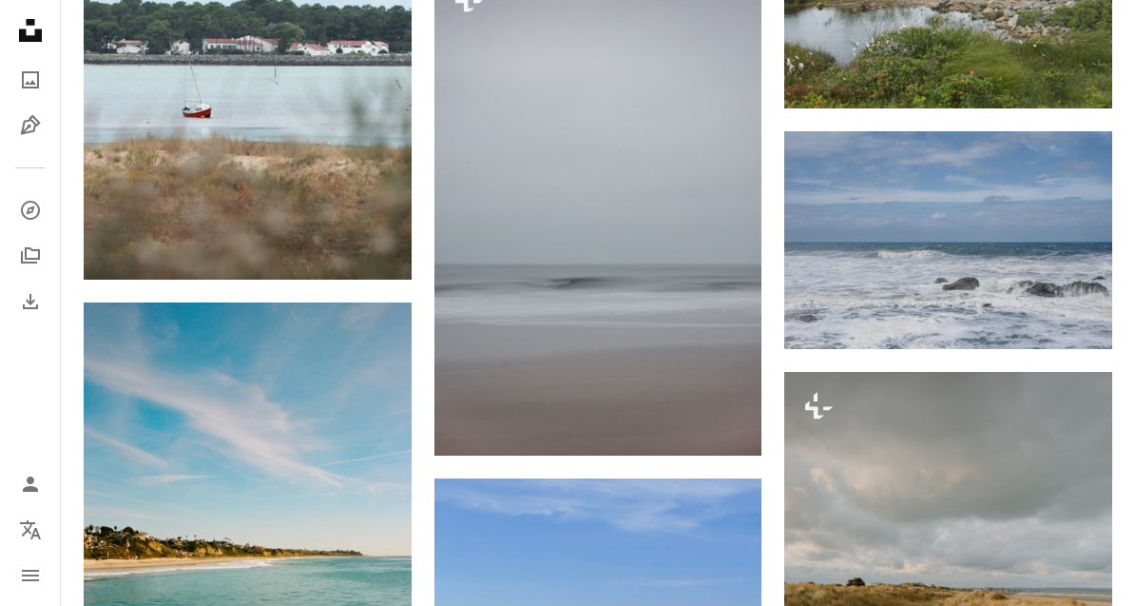
click at [503, 289] on img at bounding box center [599, 210] width 328 height 491
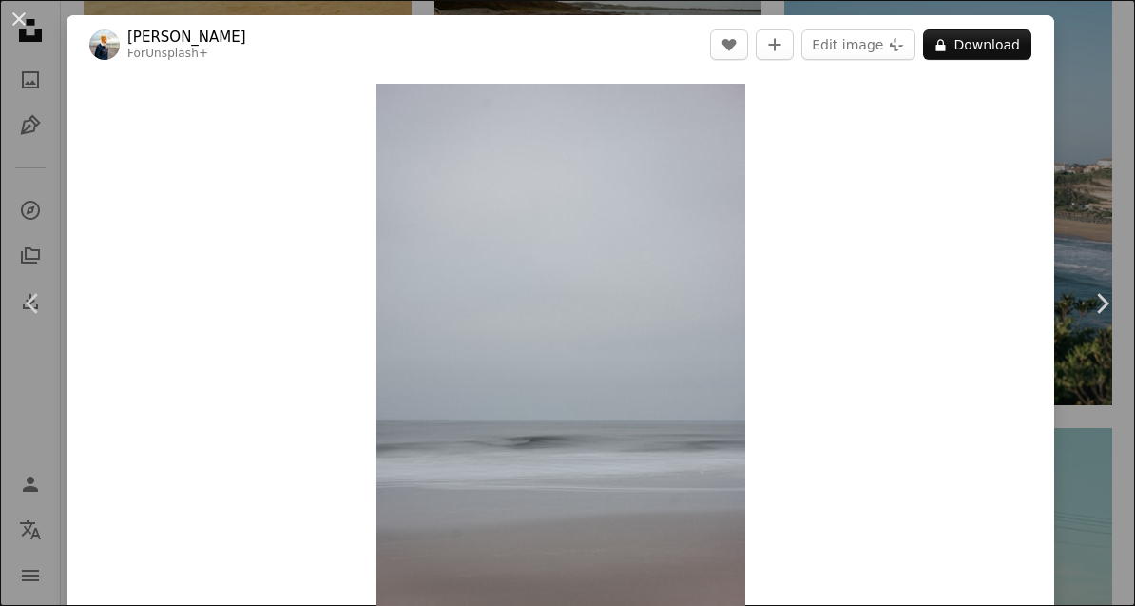
click at [15, 25] on button "An X shape" at bounding box center [19, 19] width 23 height 23
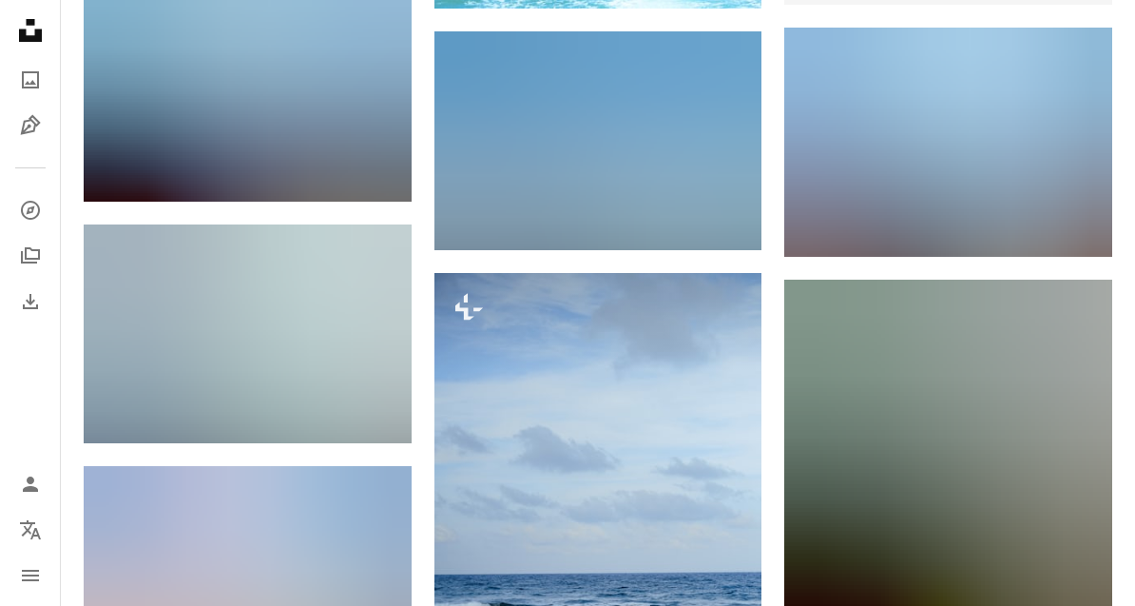
scroll to position [6763, 0]
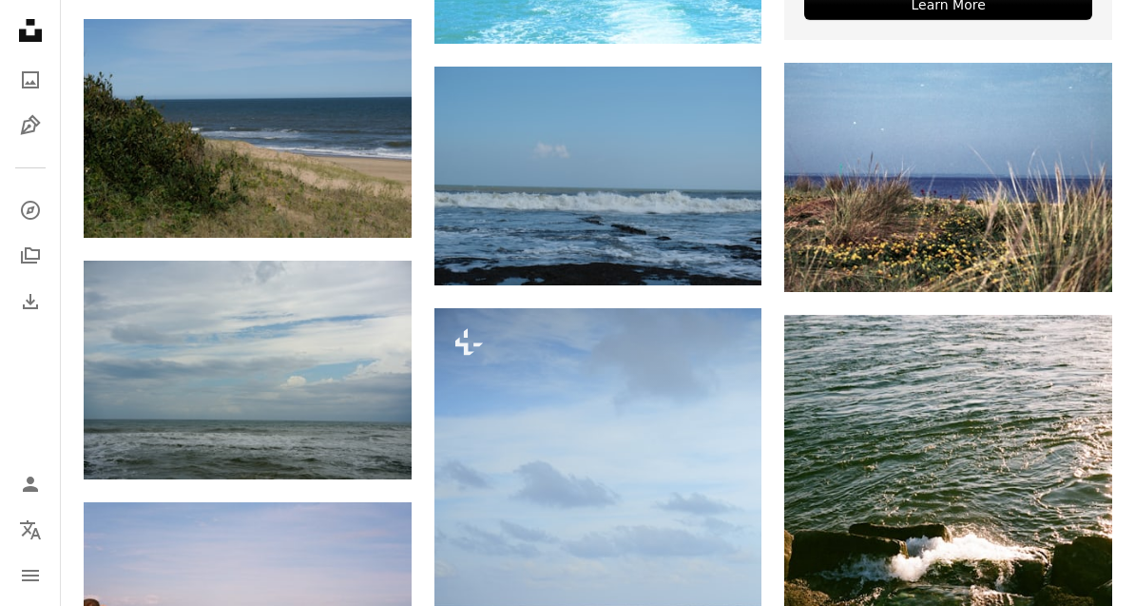
click at [371, 448] on icon "Arrow pointing down" at bounding box center [373, 444] width 15 height 23
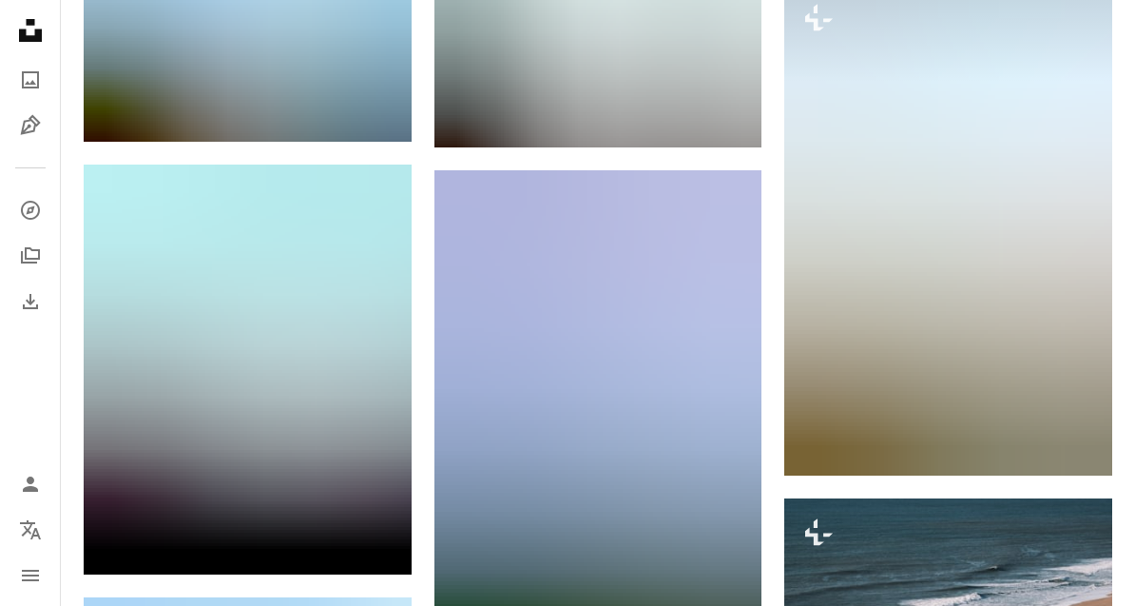
scroll to position [10146, 0]
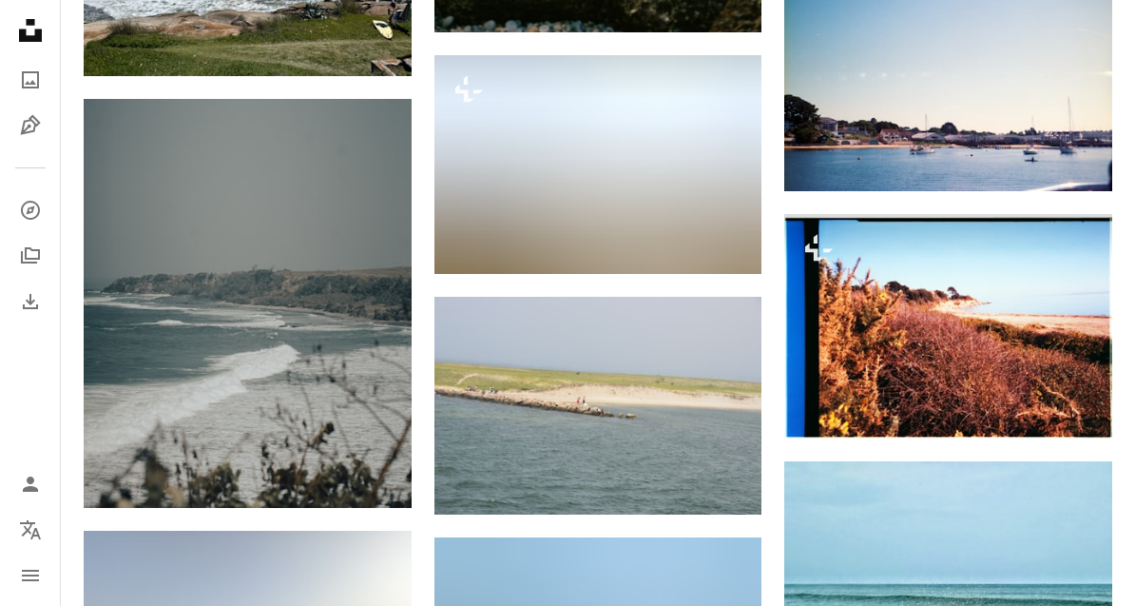
scroll to position [12971, 0]
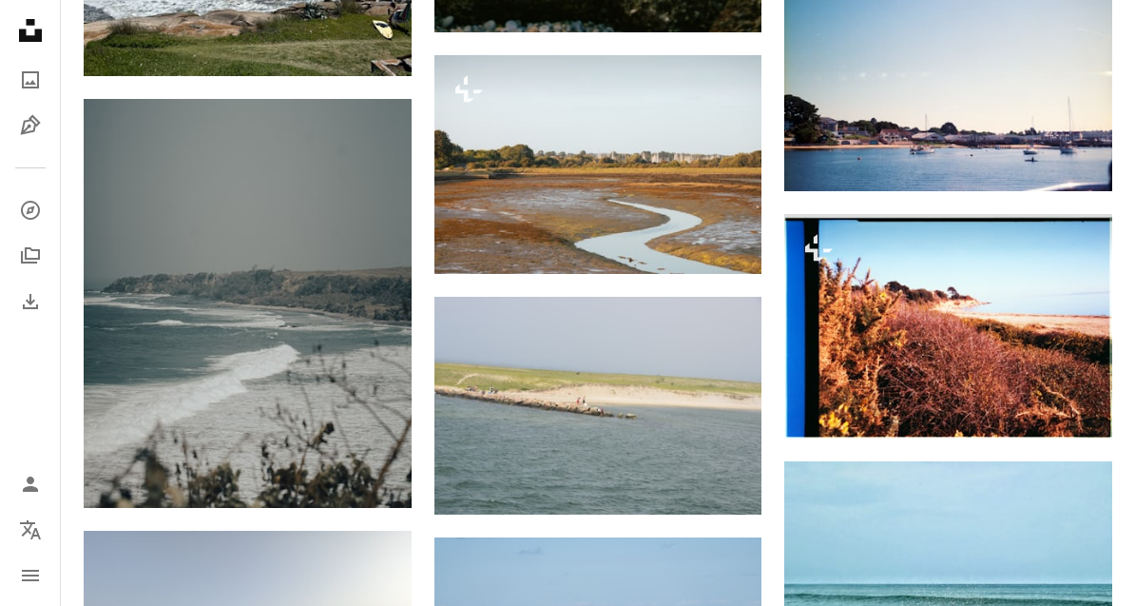
click at [368, 468] on icon "Download" at bounding box center [373, 472] width 12 height 13
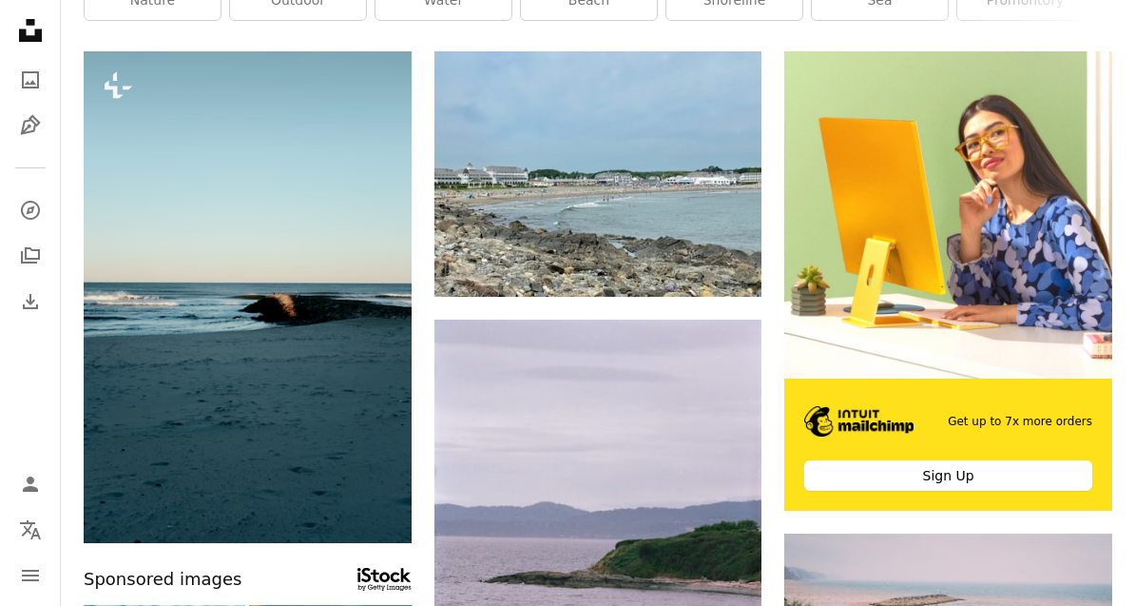
scroll to position [0, 0]
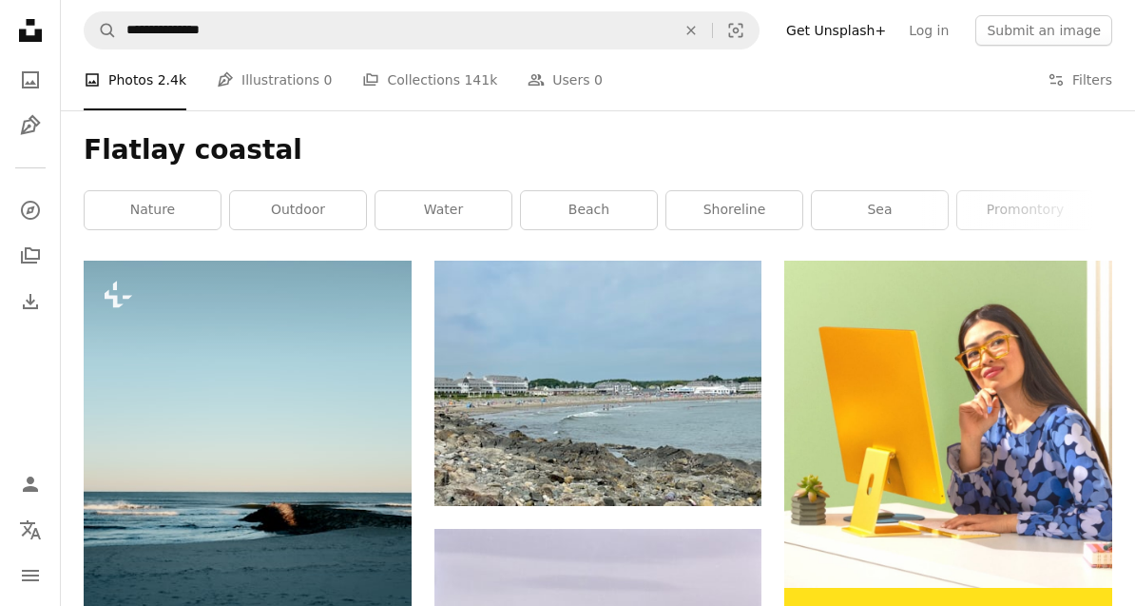
click at [712, 43] on button "An X shape" at bounding box center [691, 30] width 42 height 36
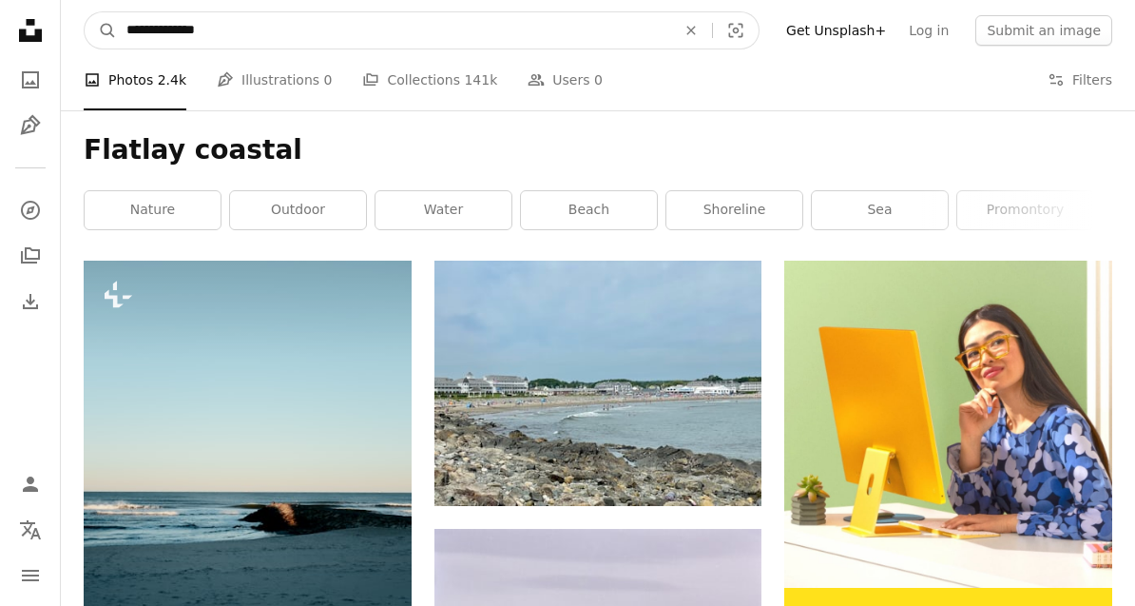
type input "**********"
click at [101, 30] on button "A magnifying glass" at bounding box center [101, 30] width 32 height 36
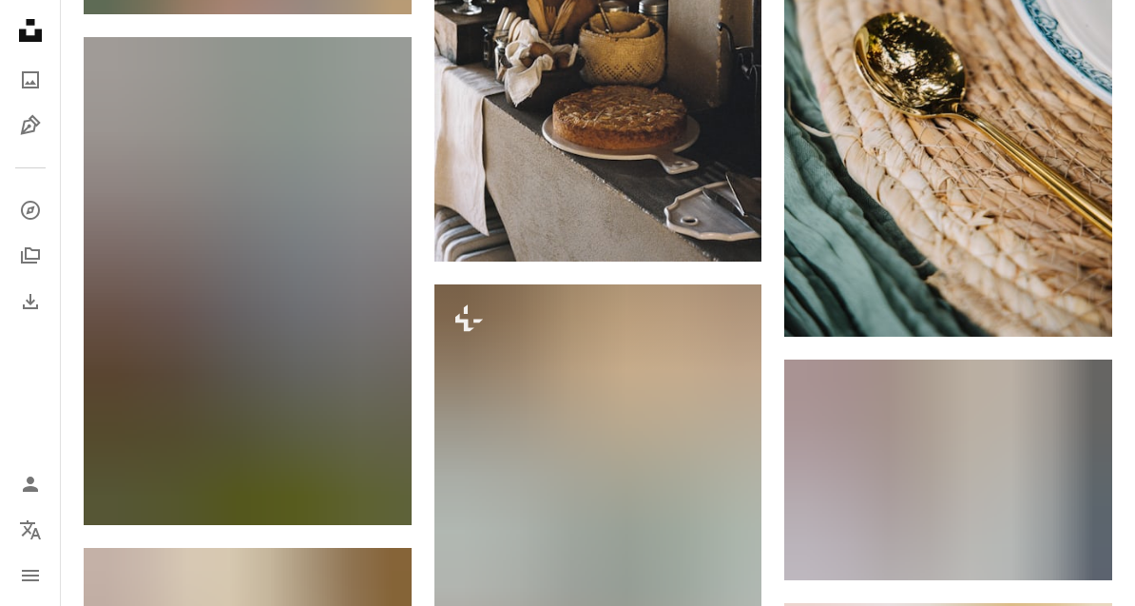
scroll to position [8974, 0]
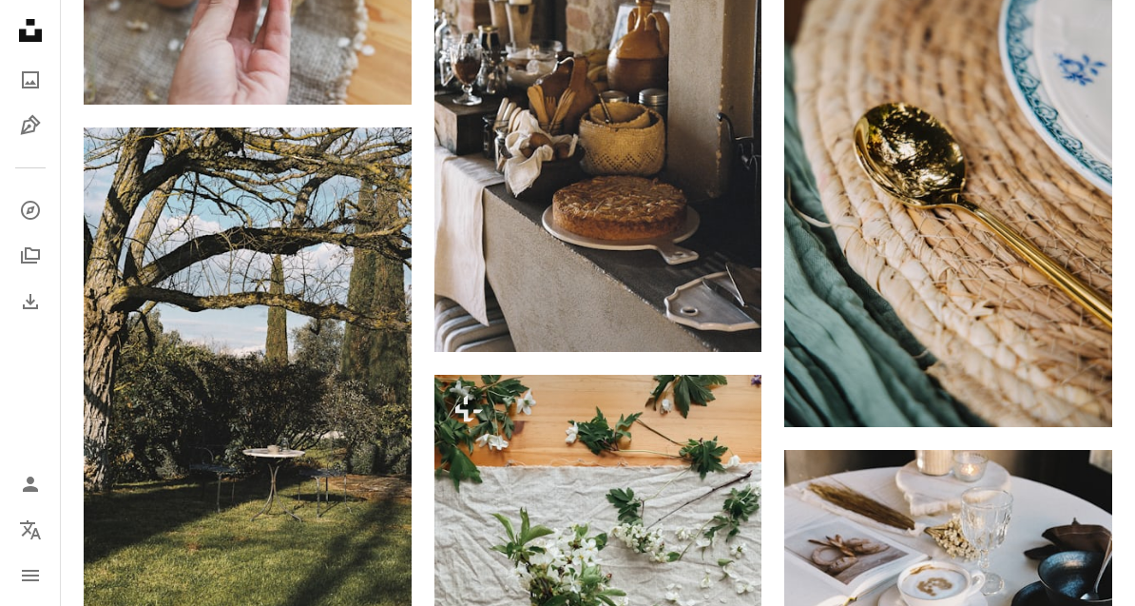
click at [367, 570] on icon "Arrow pointing down" at bounding box center [373, 580] width 15 height 23
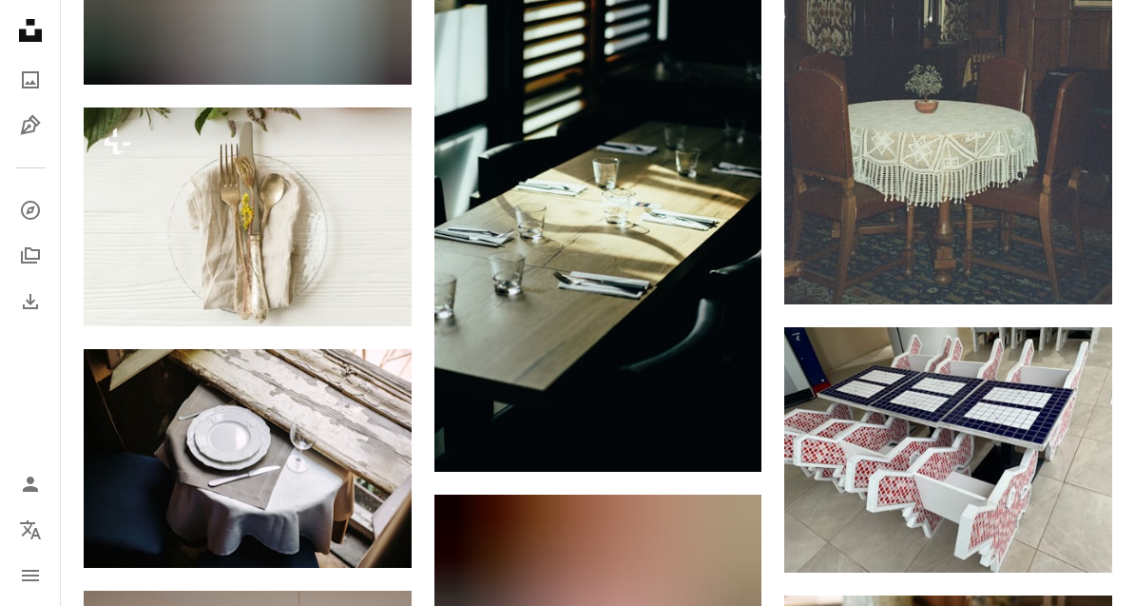
scroll to position [13184, 0]
